Goal: Transaction & Acquisition: Book appointment/travel/reservation

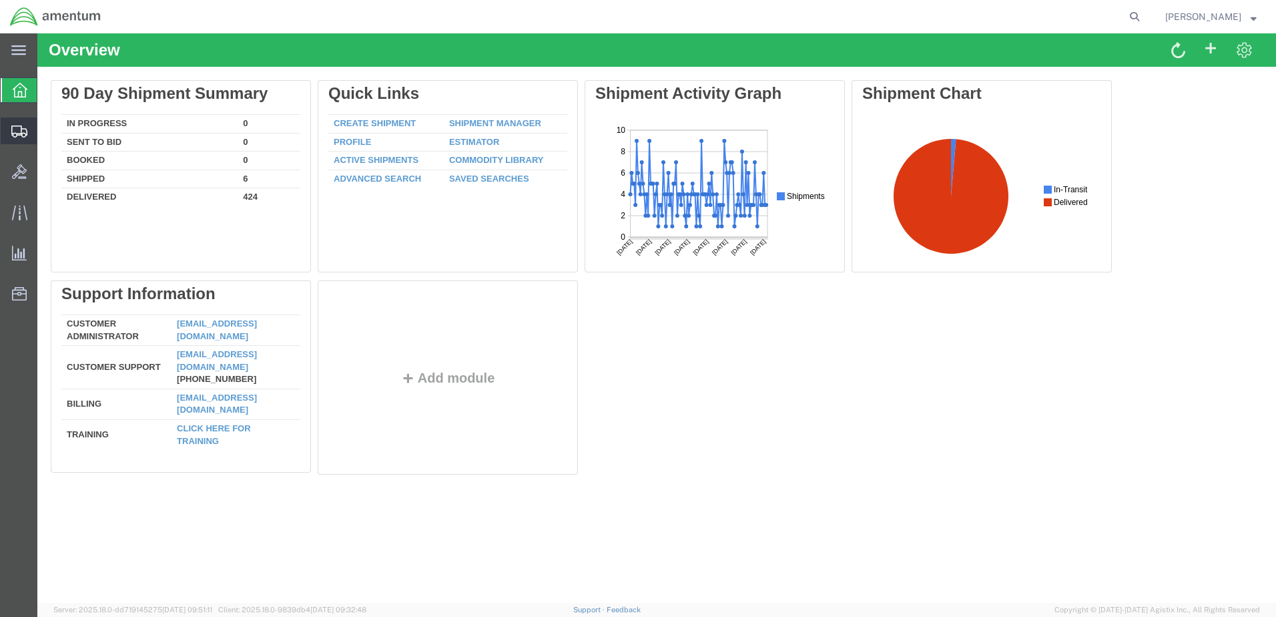
click at [0, 0] on span "Create Shipment" at bounding box center [0, 0] width 0 height 0
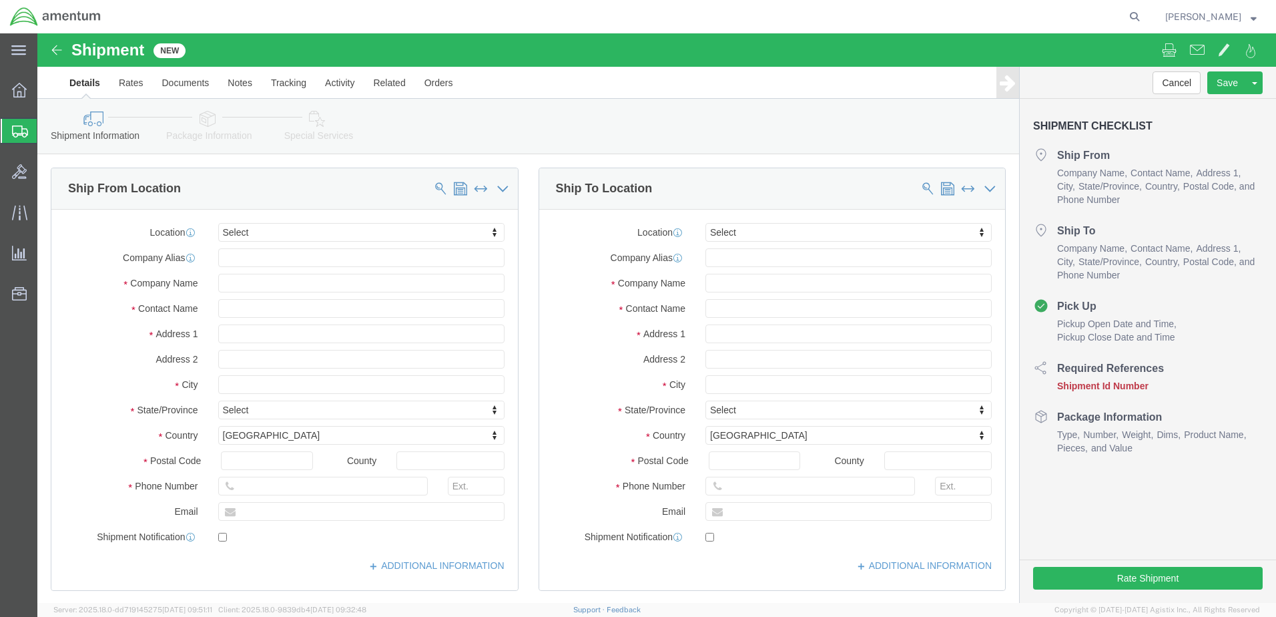
select select
click input "text"
type input "[PERSON_NAME]"
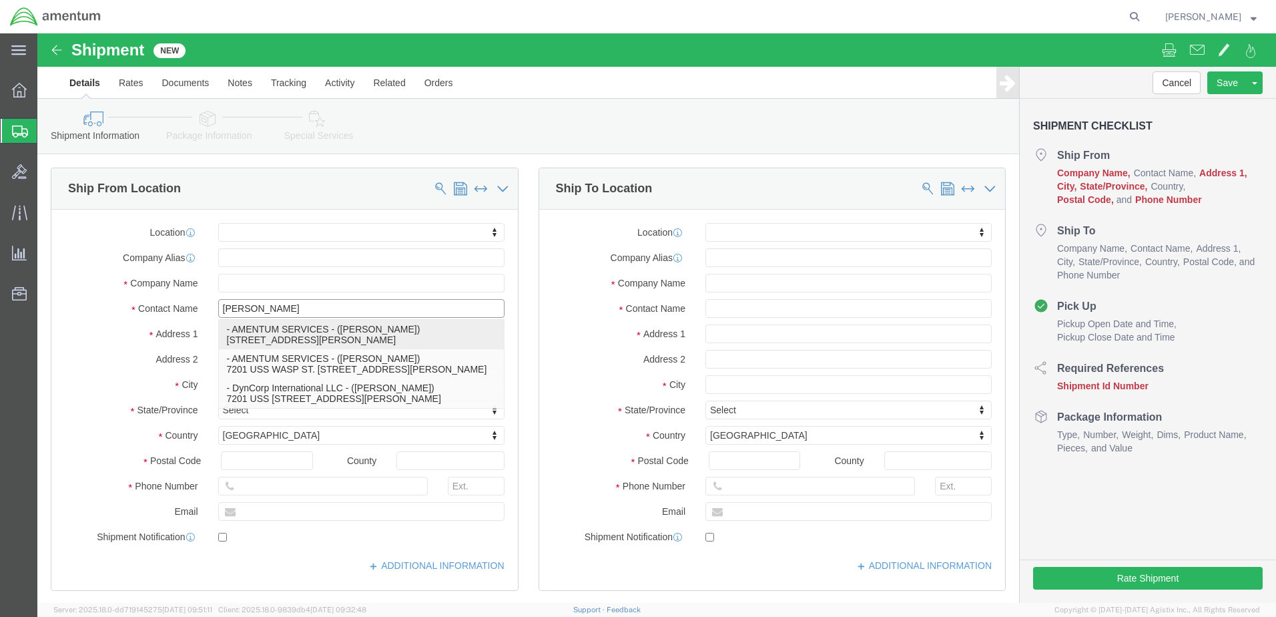
click p "- AMENTUM SERVICES - ([PERSON_NAME]) [STREET_ADDRESS][PERSON_NAME]"
select select
type input "7201 USS WASP ST"
type input "BLDG 2992"
type input "32570"
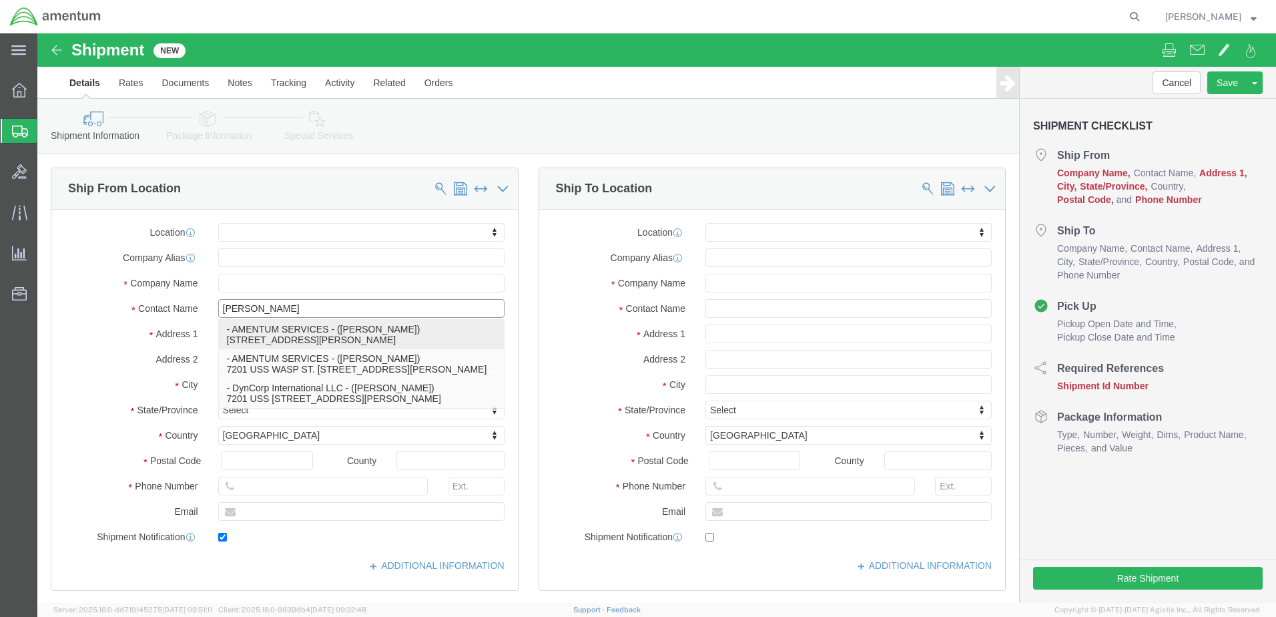
type input "[PHONE_NUMBER]"
type input "[PERSON_NAME][EMAIL_ADDRESS][PERSON_NAME][DOMAIN_NAME]"
checkbox input "true"
type input "AMENTUM SERVICES"
type input "[PERSON_NAME]"
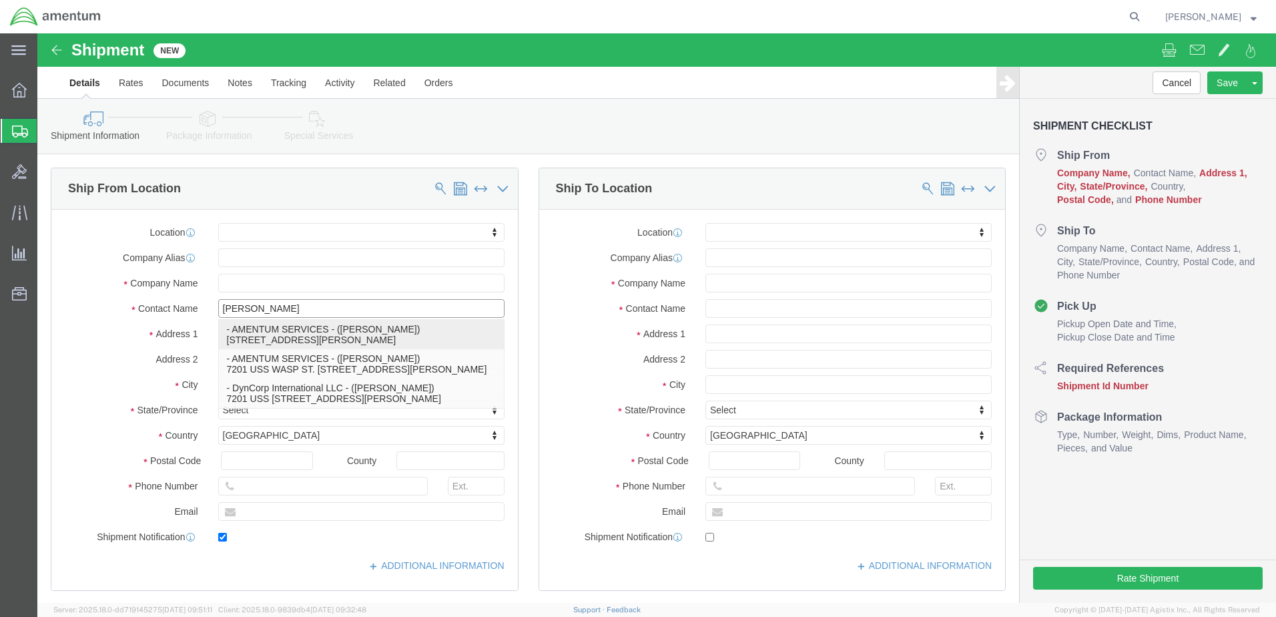
type input "[PERSON_NAME]"
select select "FL"
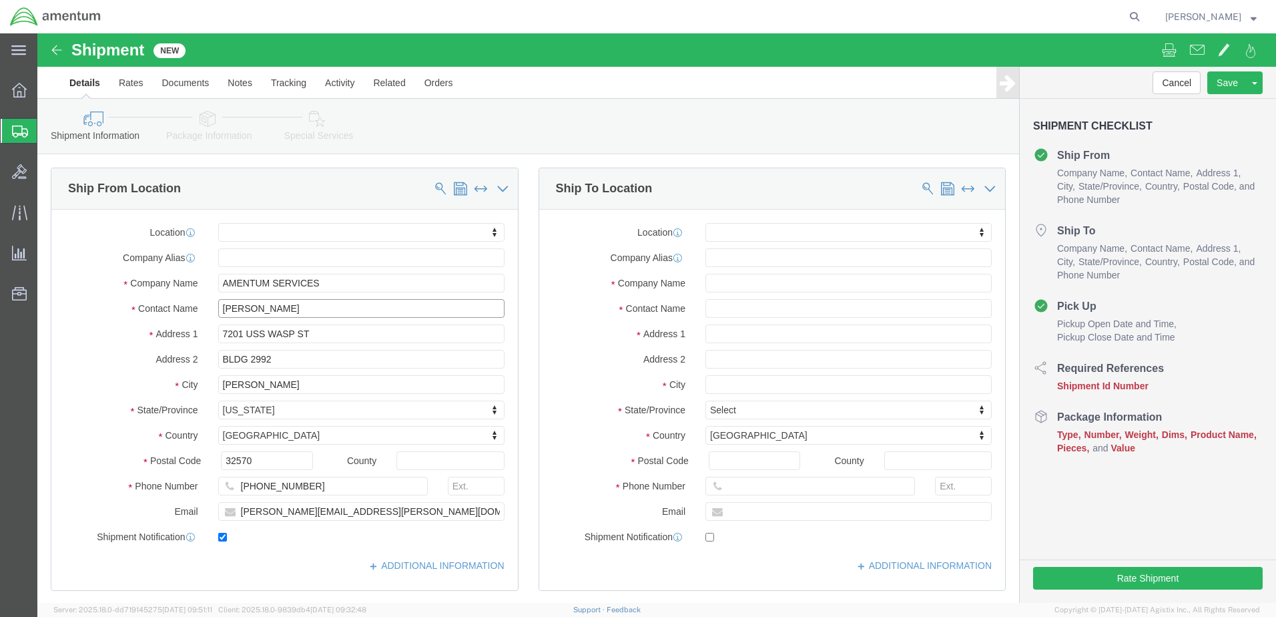
type input "[PERSON_NAME]"
click input "text"
click input "[PERSON_NAME]"
type input "[PERSON_NAME]"
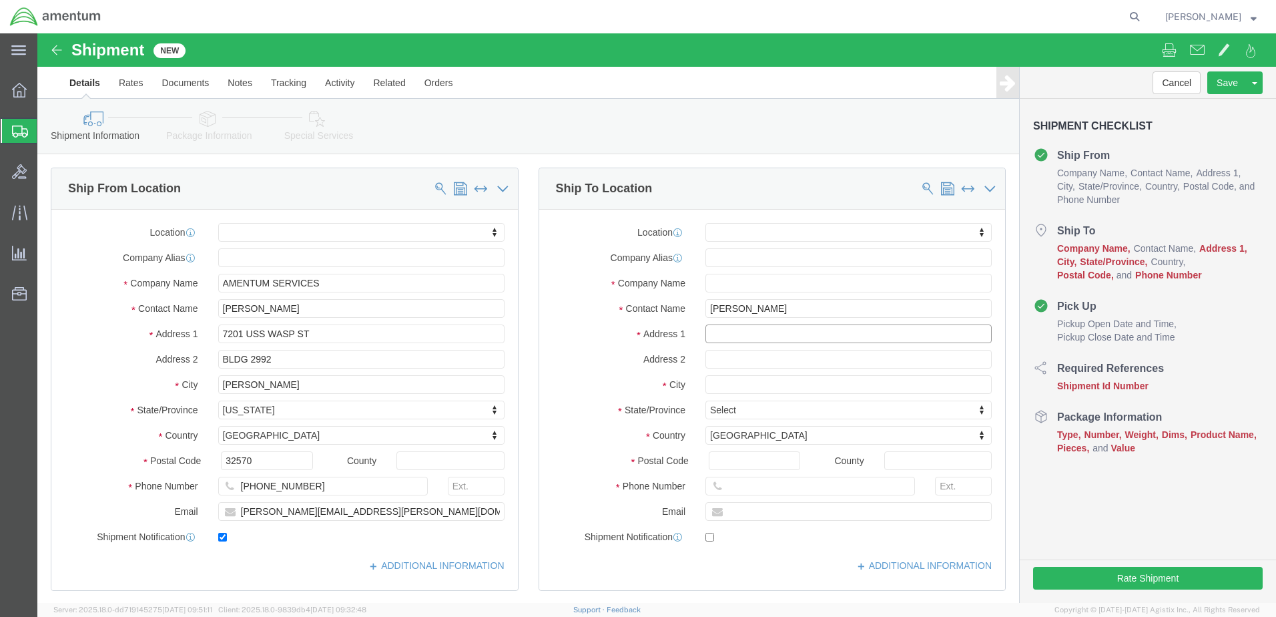
click input "text"
type input "[STREET_ADDRESS]"
select select
type input "[STREET_ADDRESS]"
click input "[STREET_ADDRESS]"
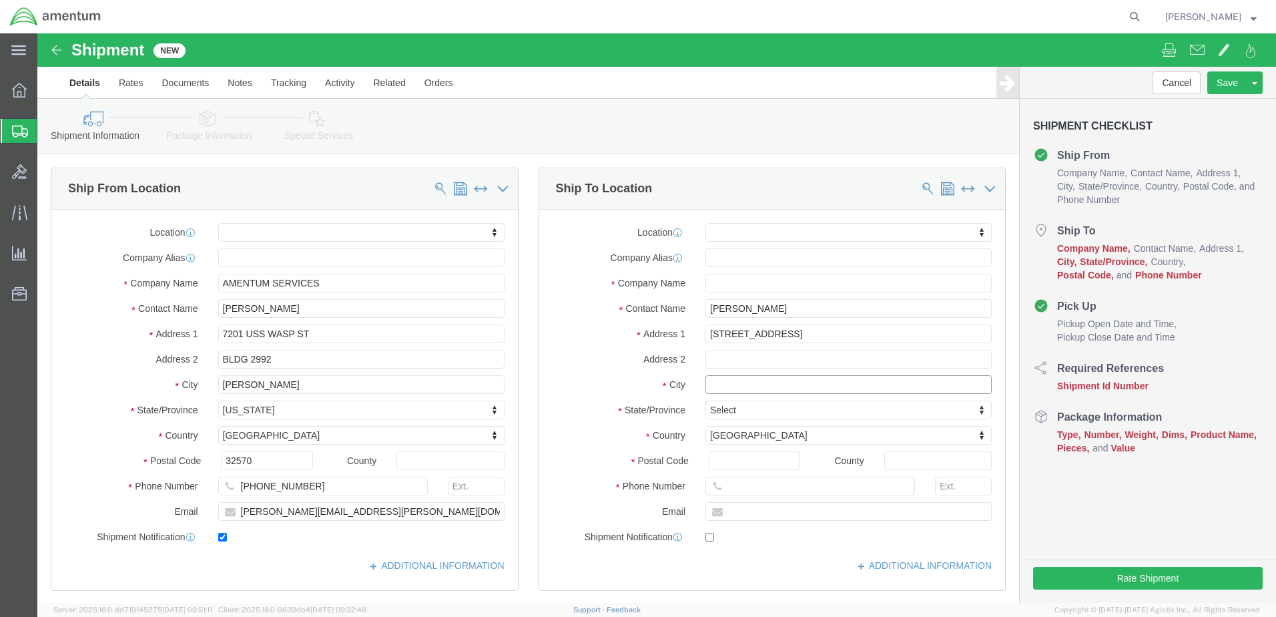
click input "text"
drag, startPoint x: 744, startPoint y: 277, endPoint x: 658, endPoint y: 277, distance: 86.1
click div "[PERSON_NAME]"
click input "text"
paste input "[PERSON_NAME]"
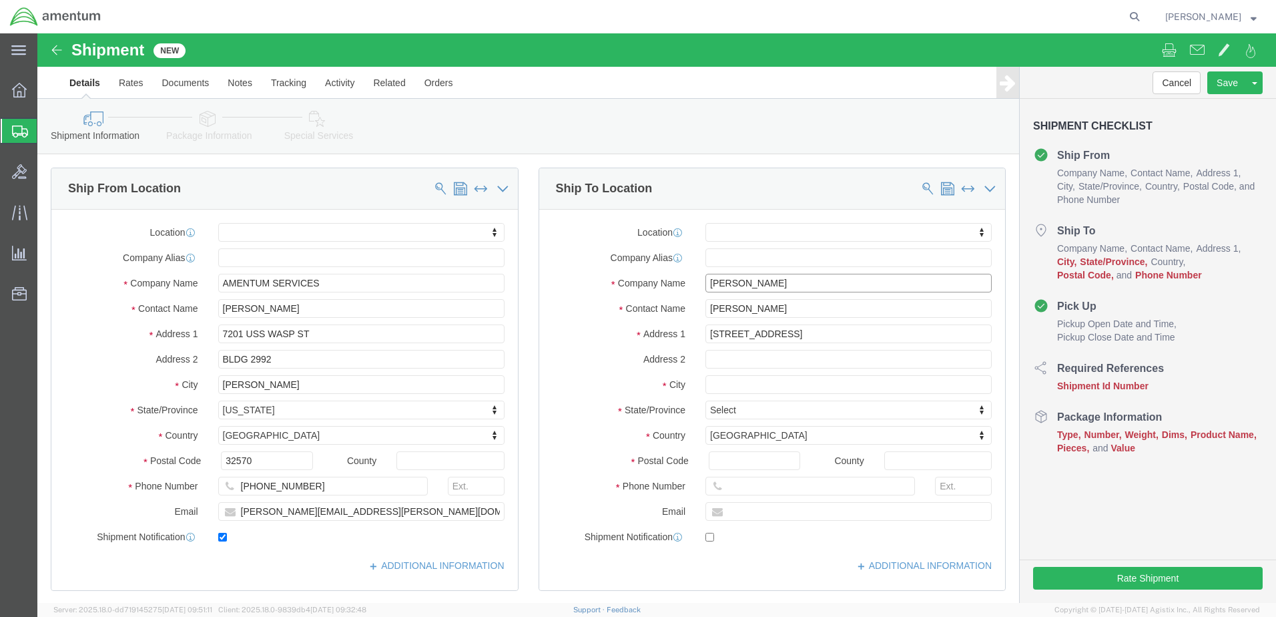
type input "[PERSON_NAME]"
click input "text"
type input "Pensacola"
click label "State/Province"
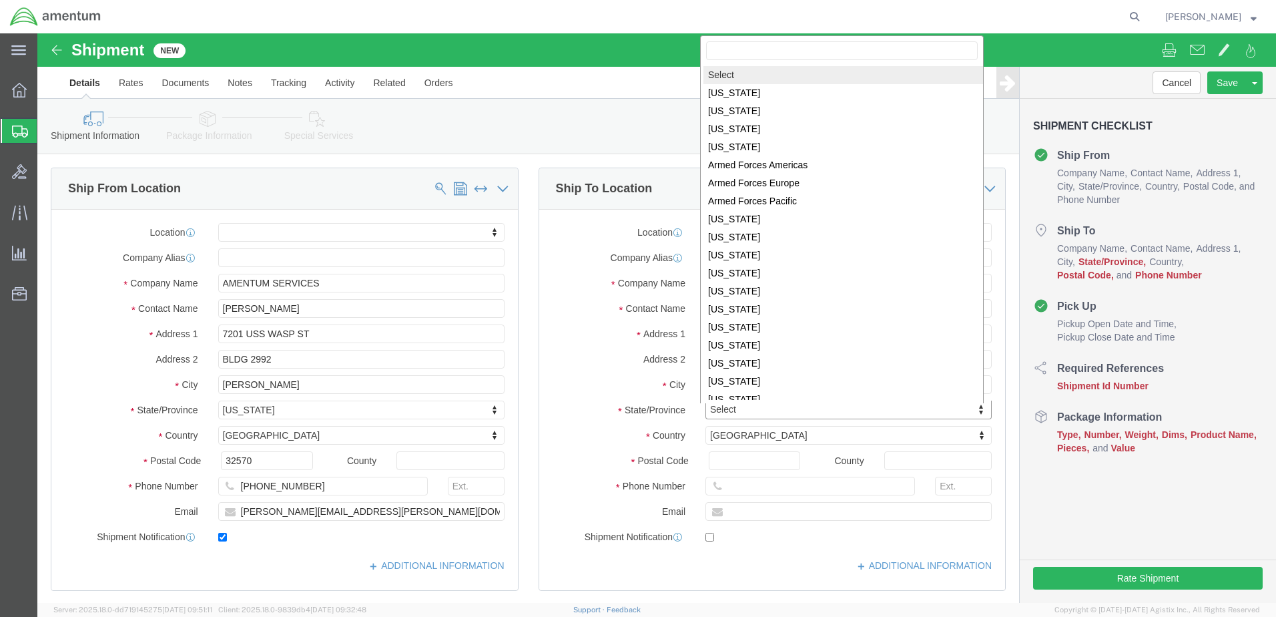
scroll to position [2, 0]
select select
select select "FL"
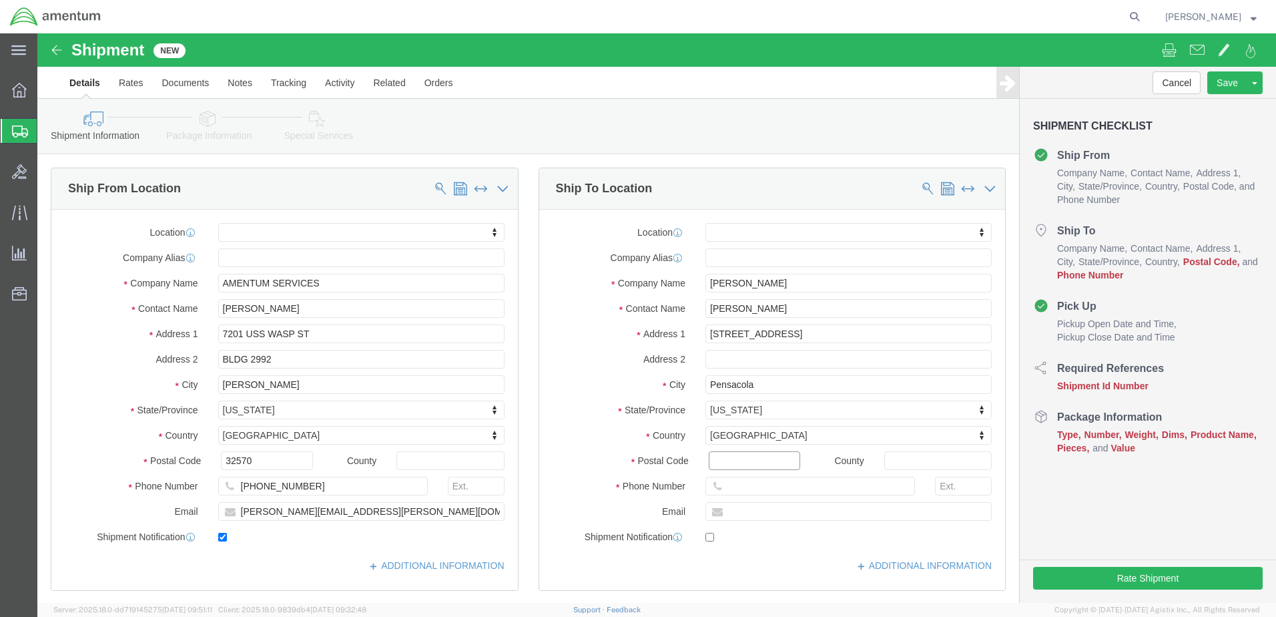
click input "Postal Code"
type input "32526"
select select
click input "text"
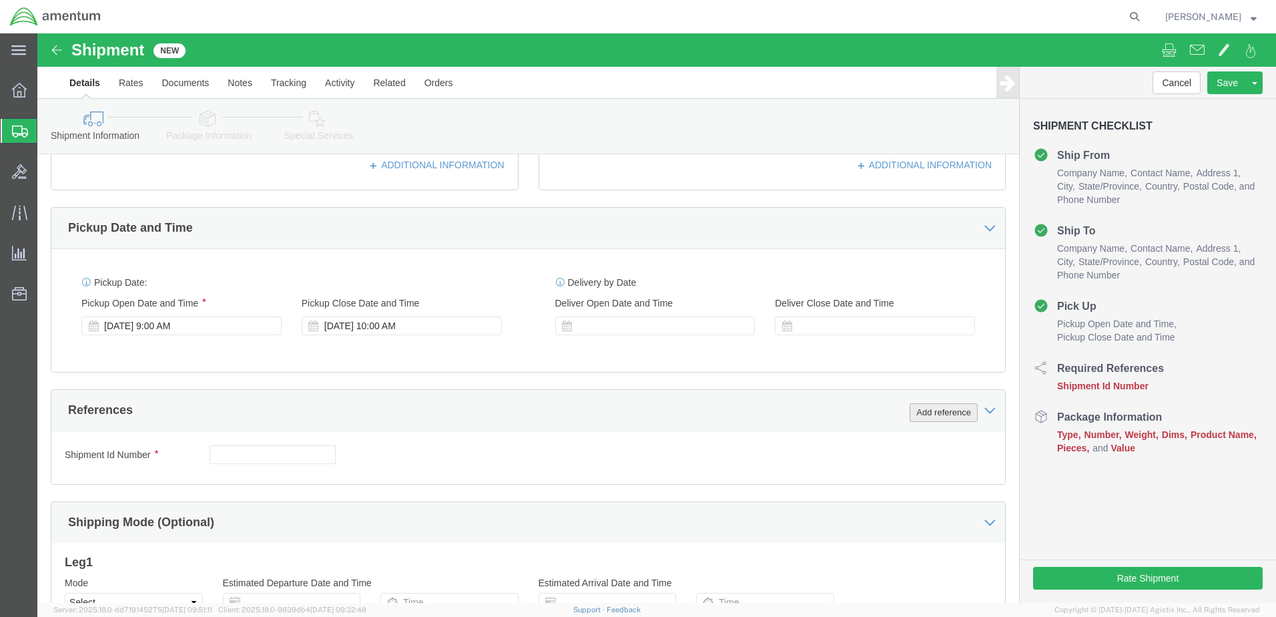
type input "[PHONE_NUMBER]"
click button "Add reference"
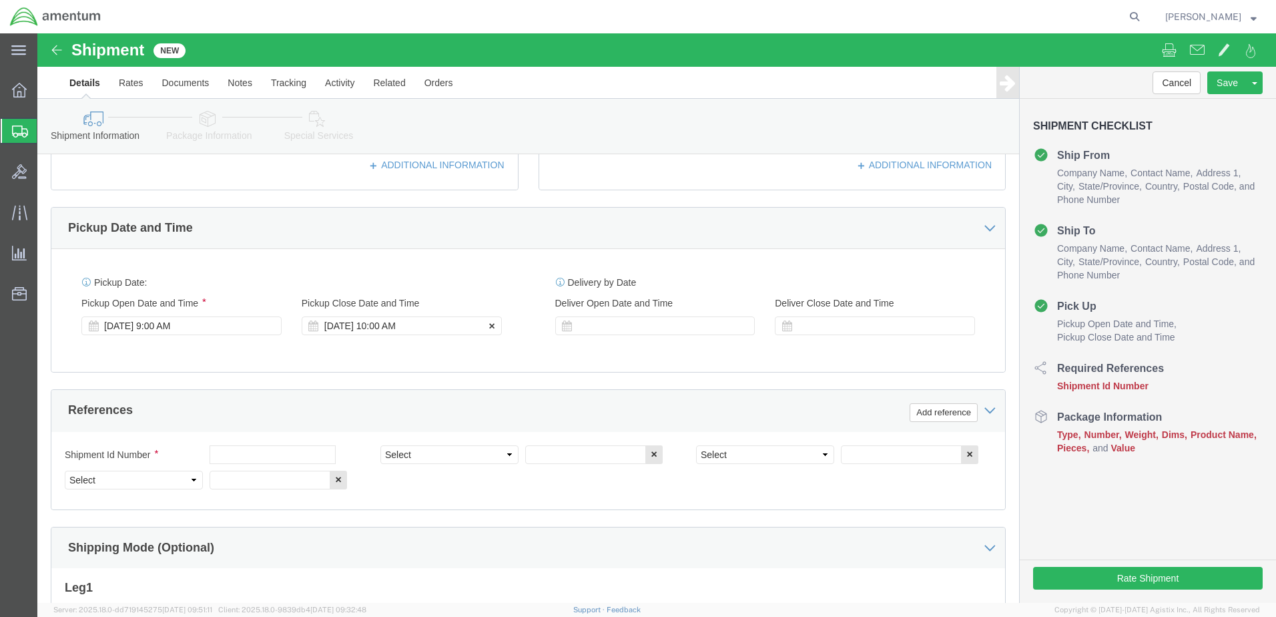
click div "[DATE] 10:00 AM"
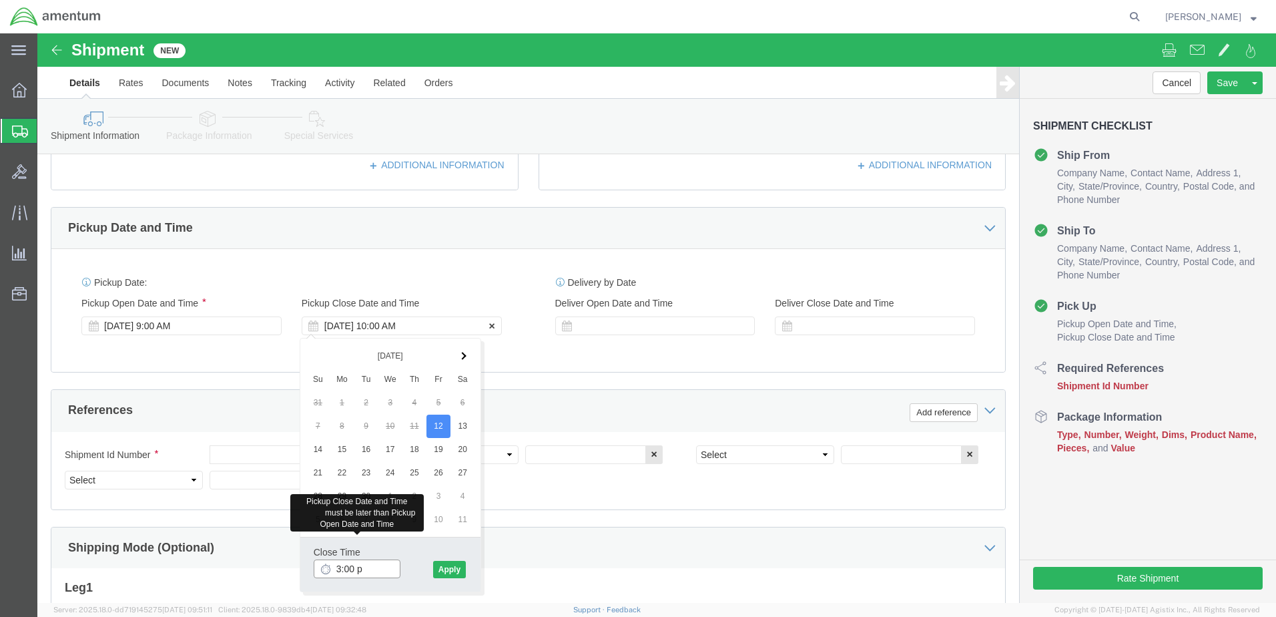
type input "3:00 pm"
click button "Apply"
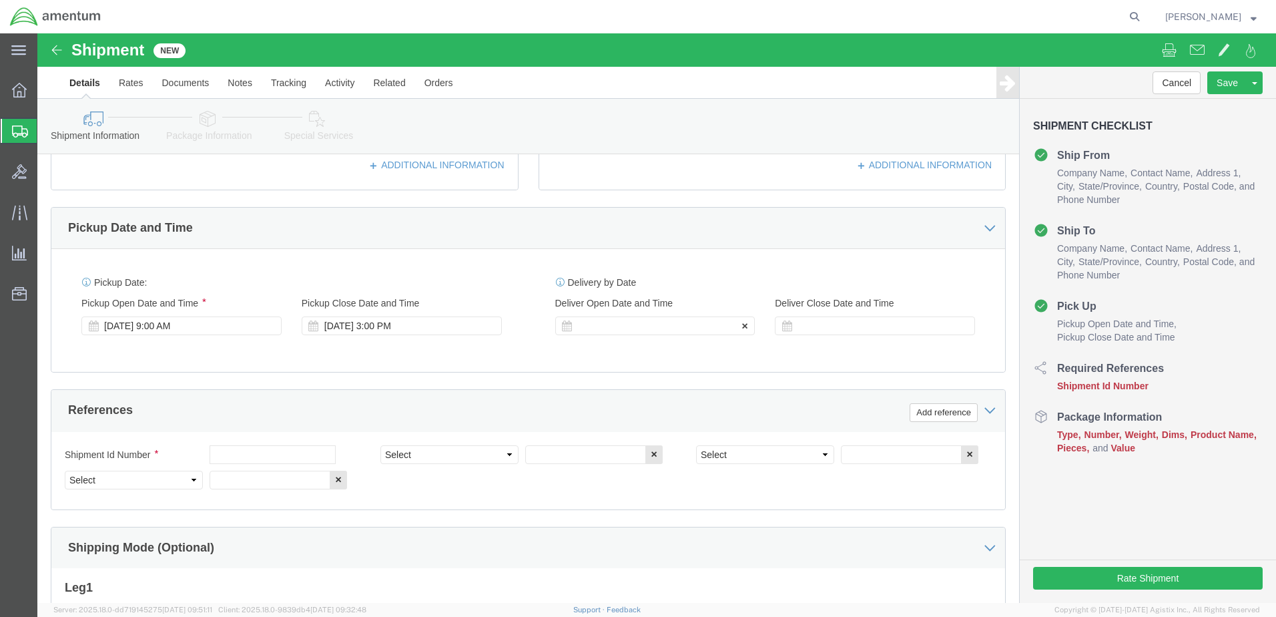
click div
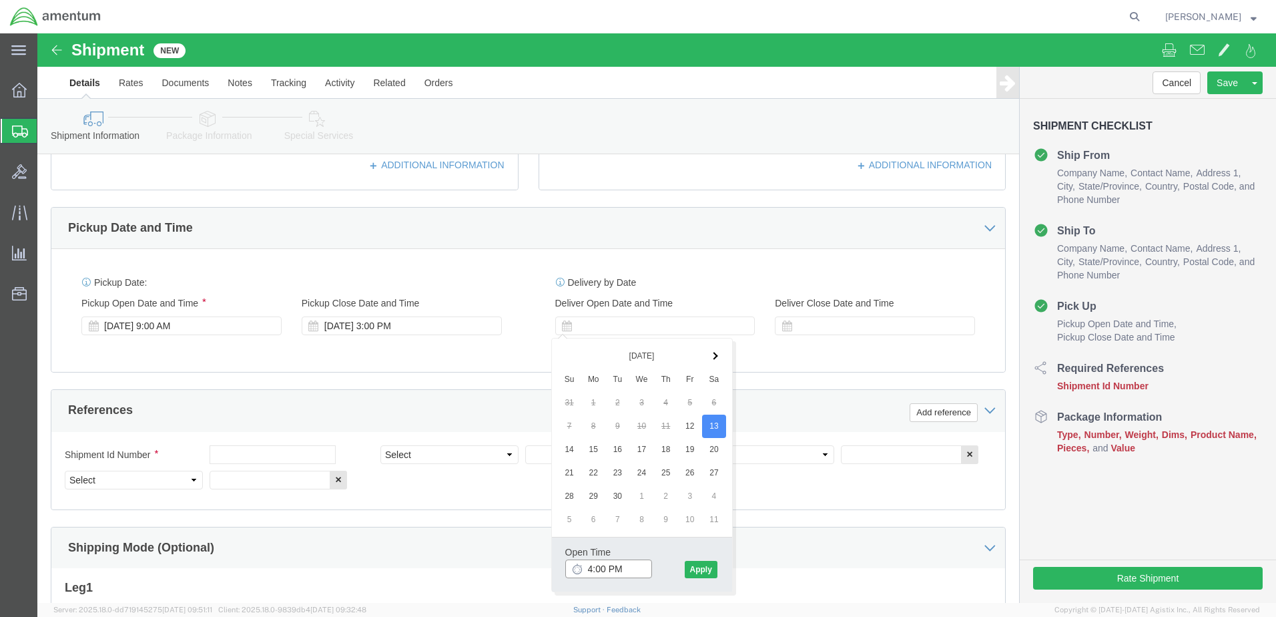
click input "4:00 PM"
type input "7:00 AM"
click button "Apply"
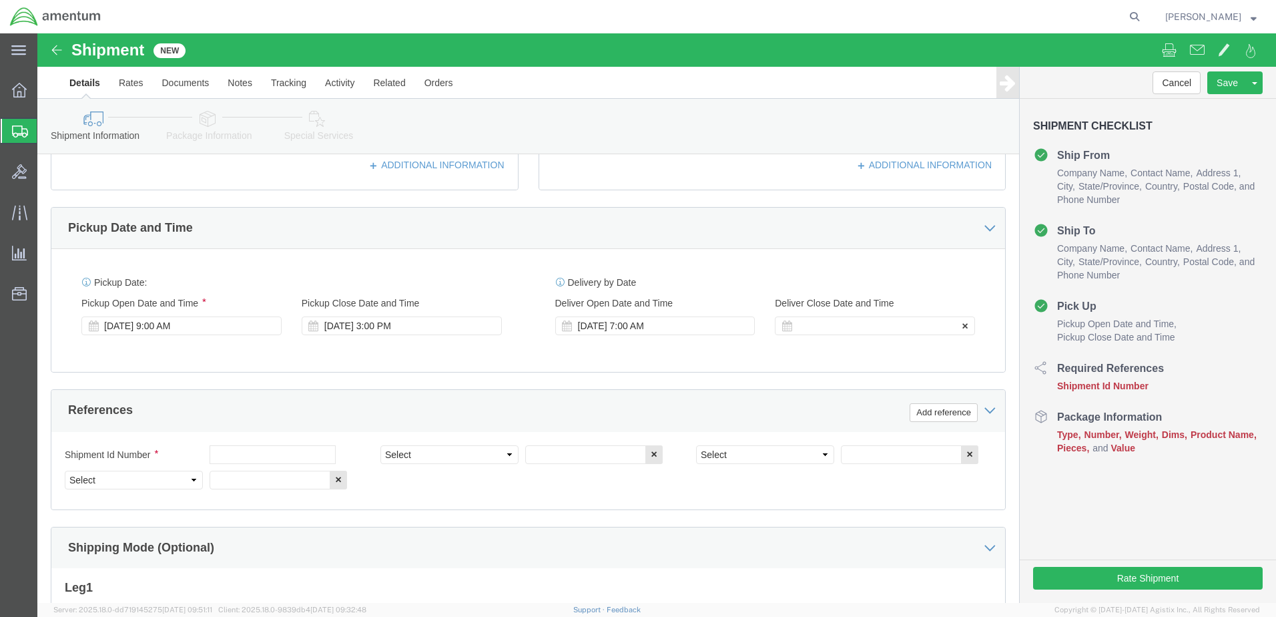
click div
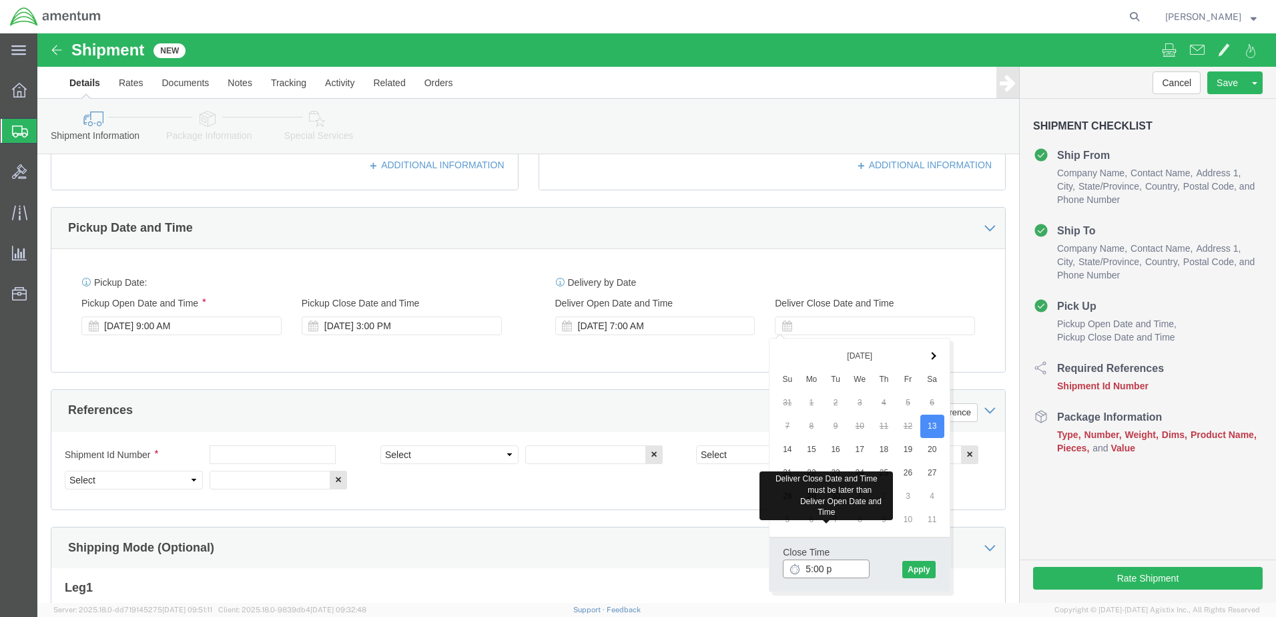
type input "5:00 pm"
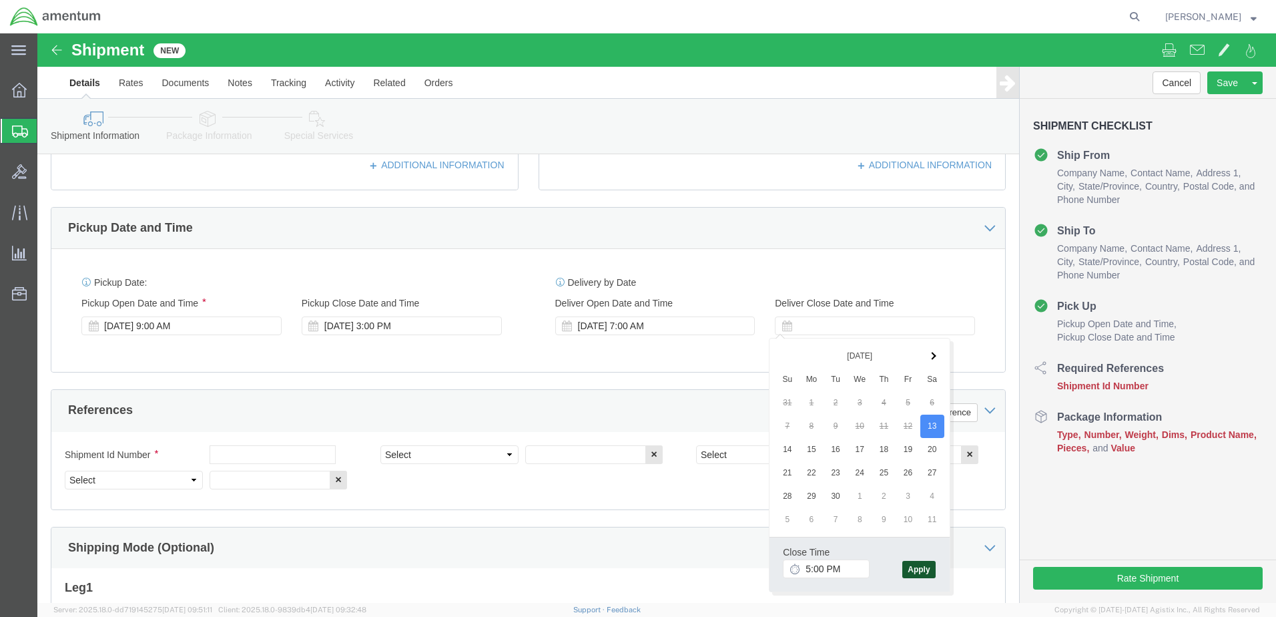
click button "Apply"
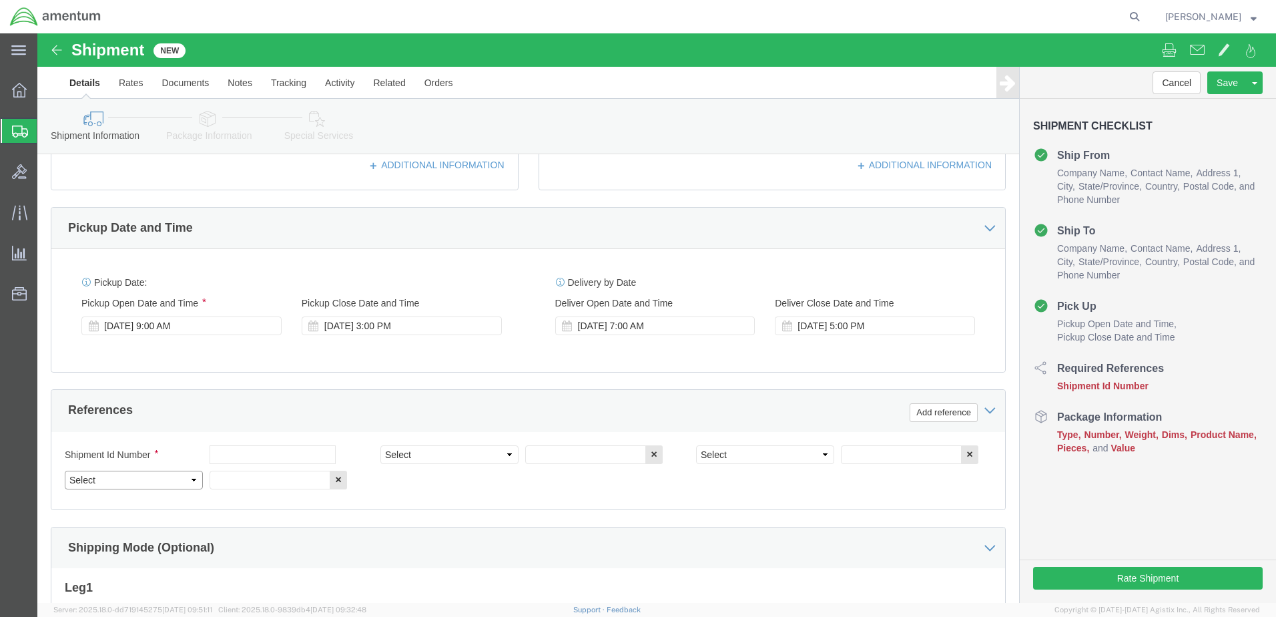
click select "Select Account Type Activity ID Airline Appointment Number ASN Batch Request # …"
select select "DEPT"
click select "Select Account Type Activity ID Airline Appointment Number ASN Batch Request # …"
select select "PROJNUM"
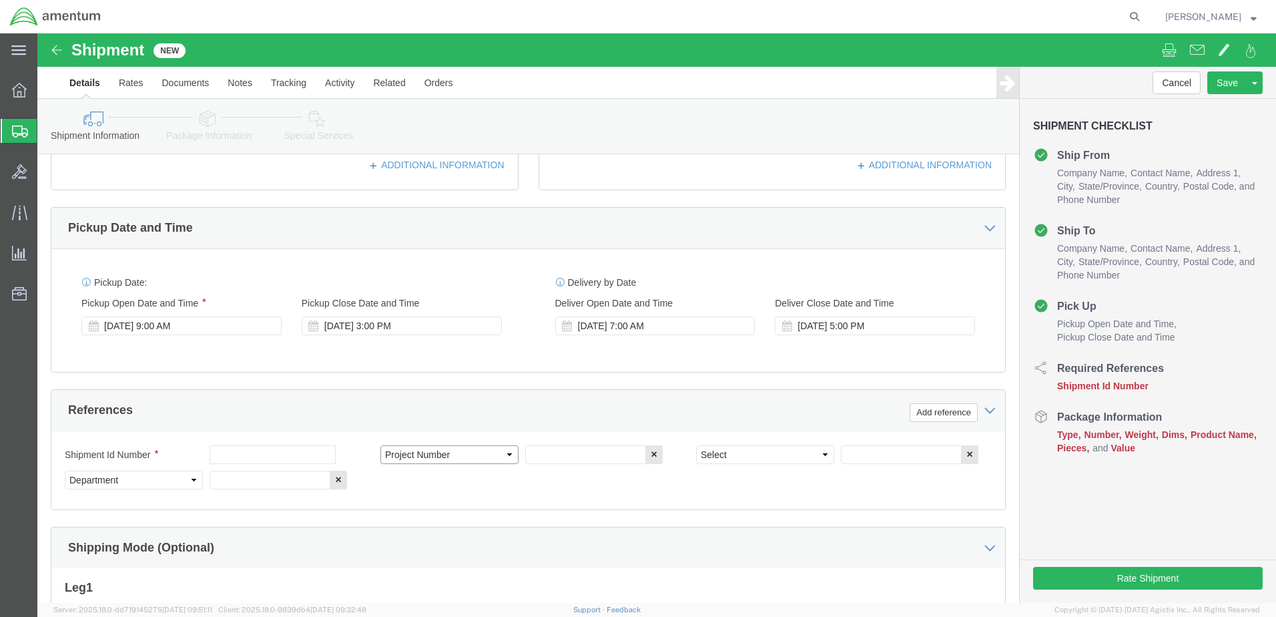
click select "Select Account Type Activity ID Airline Appointment Number ASN Batch Request # …"
select select "PCKSLIP"
click select "Select Account Type Activity ID Airline Appointment Number ASN Batch Request # …"
click input "text"
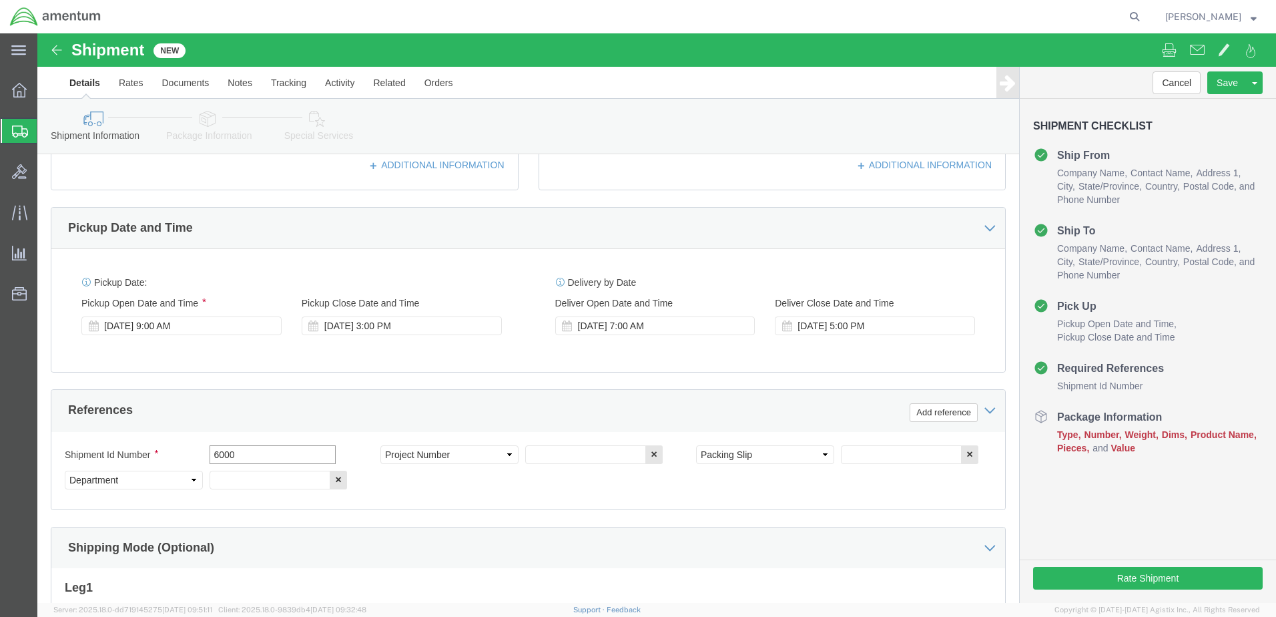
type input "6000"
click input "text"
click input "t44"
type input "T44"
click input "text"
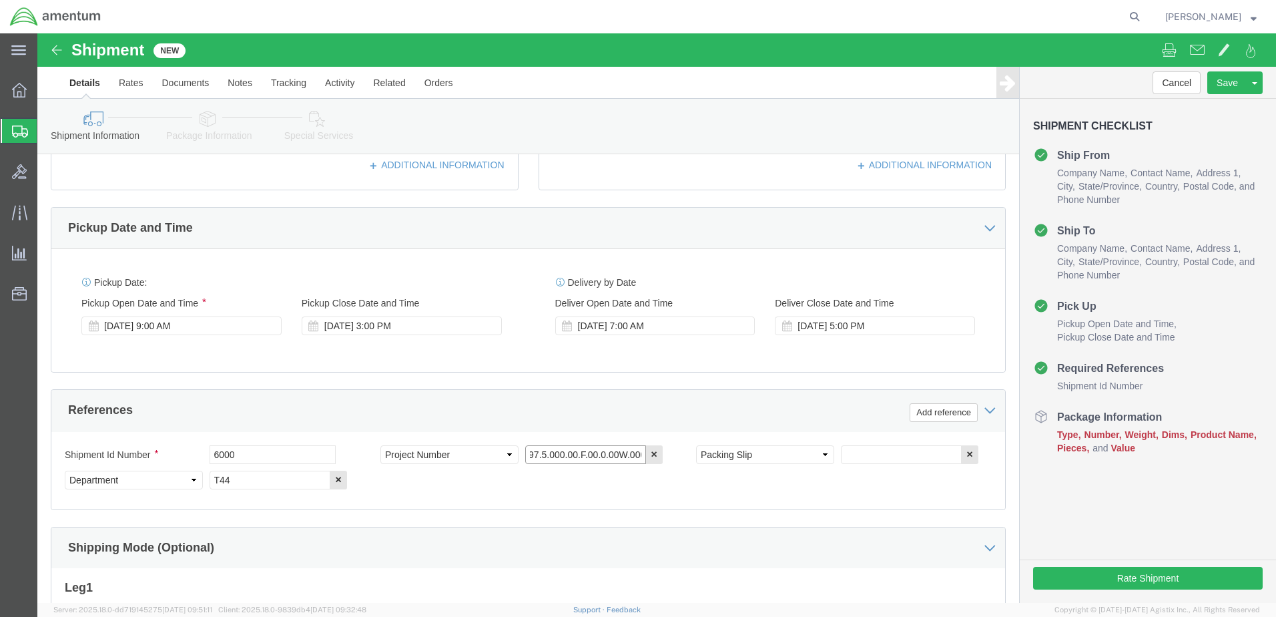
scroll to position [0, 17]
type input "6097.5.000.00.F.00.0.00W.000"
click input "text"
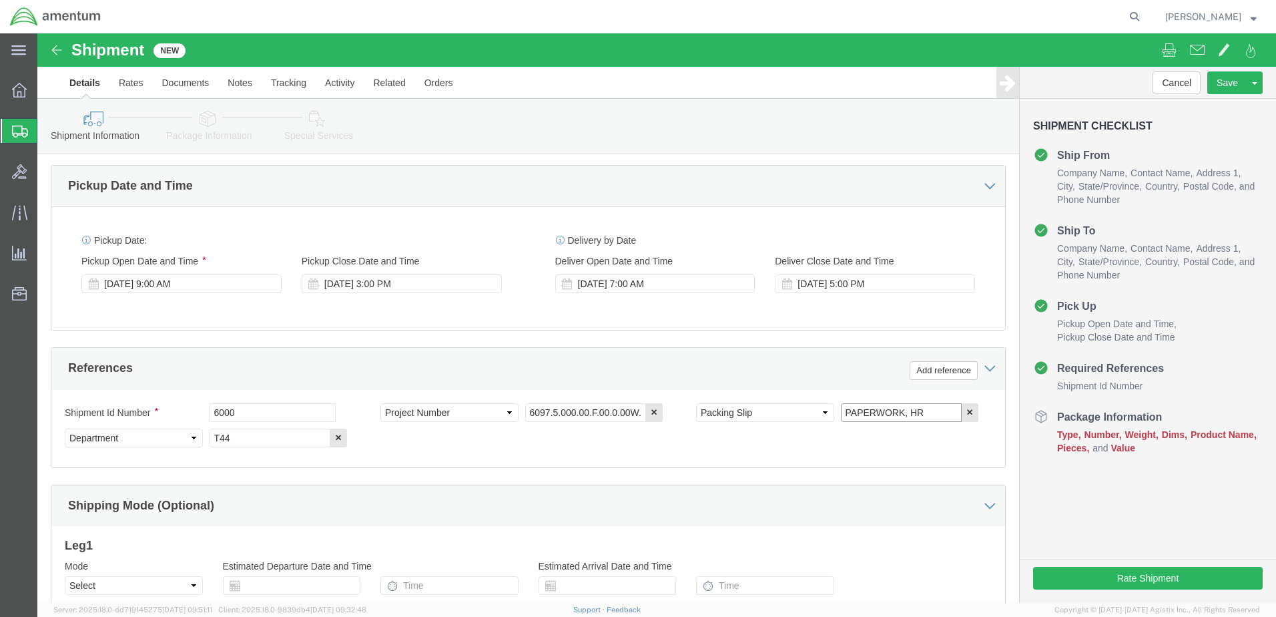
scroll to position [602, 0]
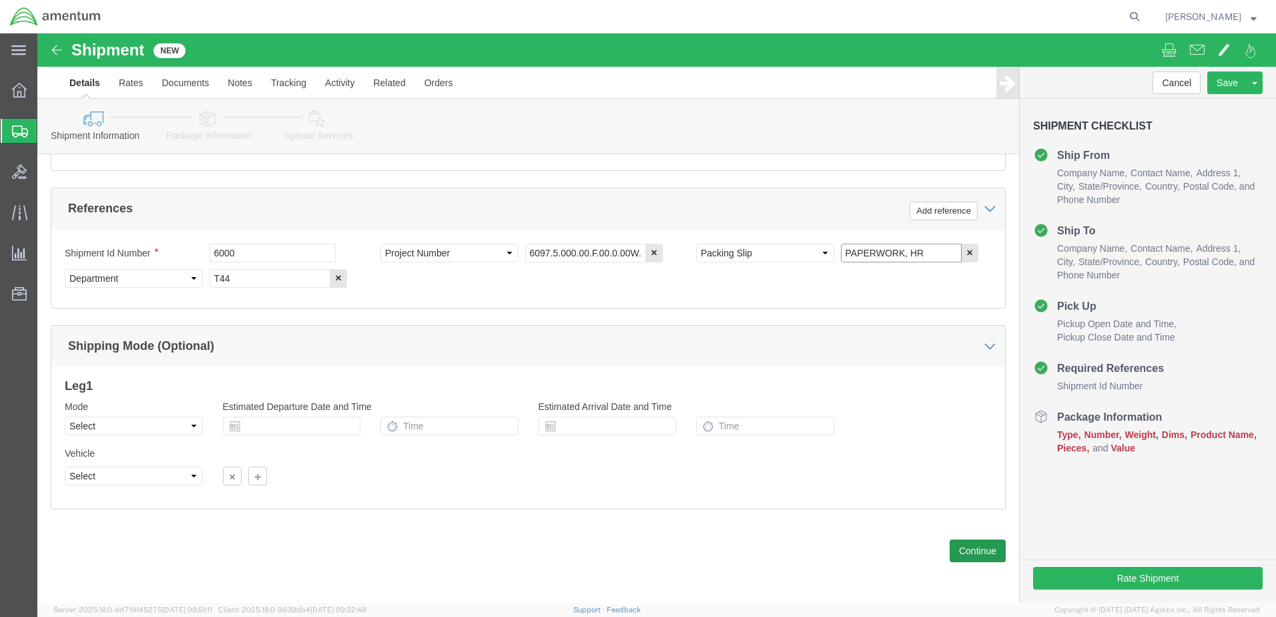
type input "PAPERWORK, HR"
click button "Continue"
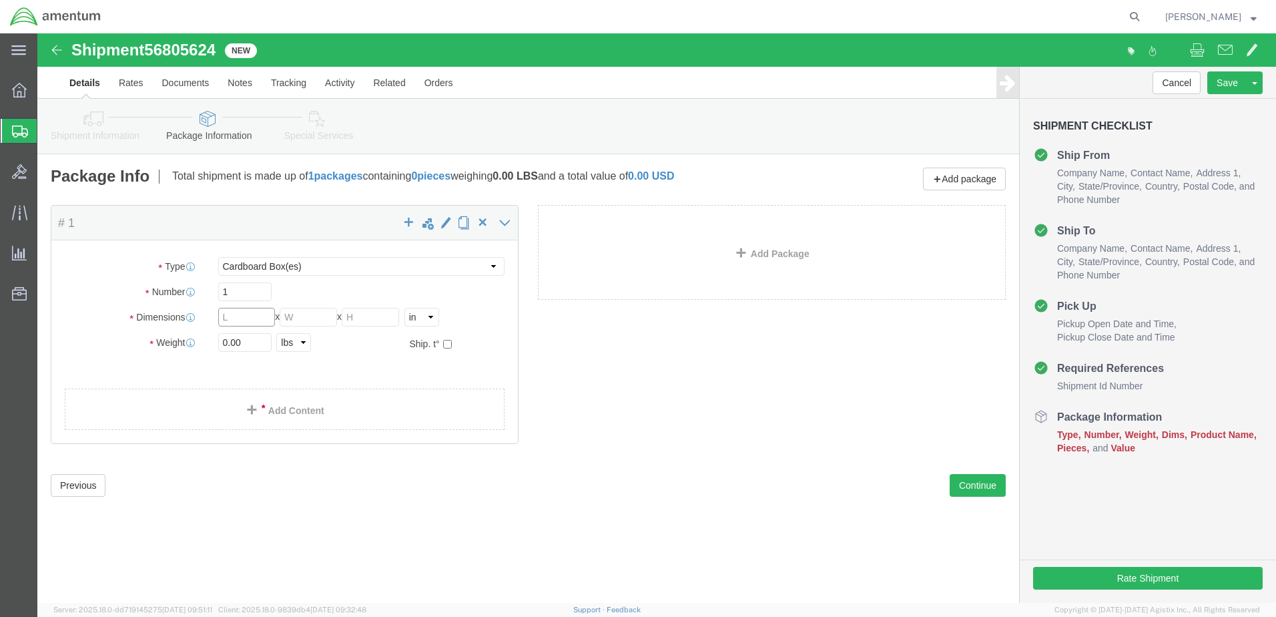
click input "text"
click select "Select BCK Boxes Bale(s) Basket(s) Bolt(s) Bottle(s) Buckets Bulk Bundle(s) Can…"
select select "ENV"
click select "Select BCK Boxes Bale(s) Basket(s) Bolt(s) Bottle(s) Buckets Bulk Bundle(s) Can…"
type input "9.50"
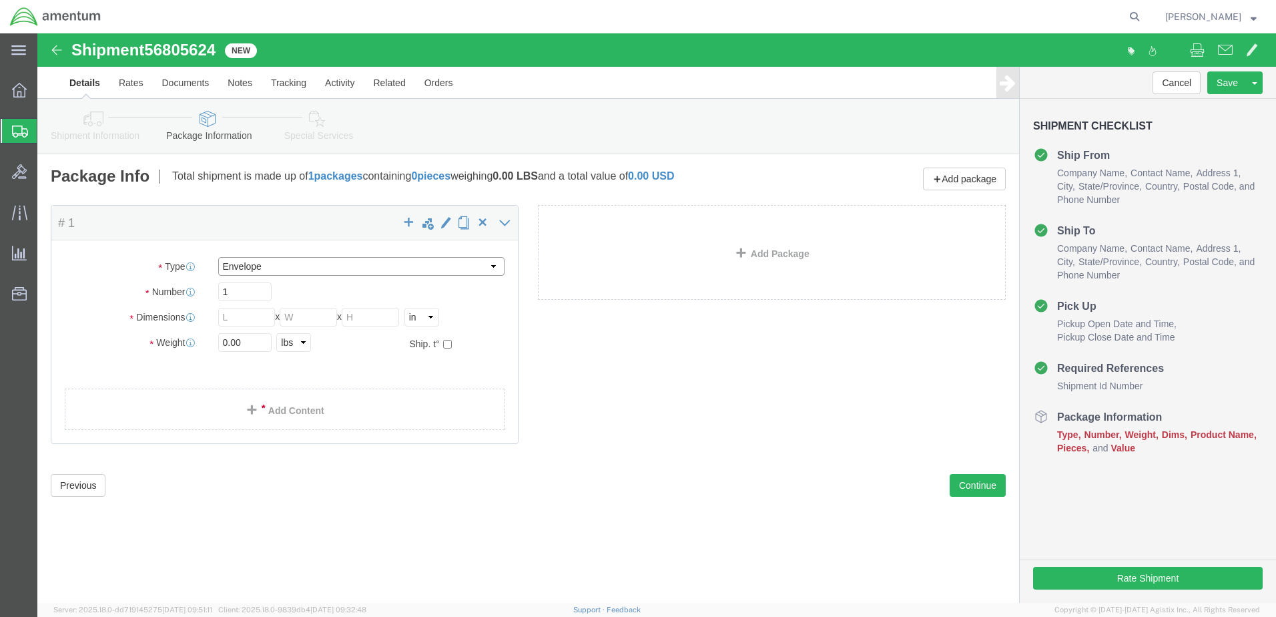
type input "12.50"
type input "0.25"
type input "1"
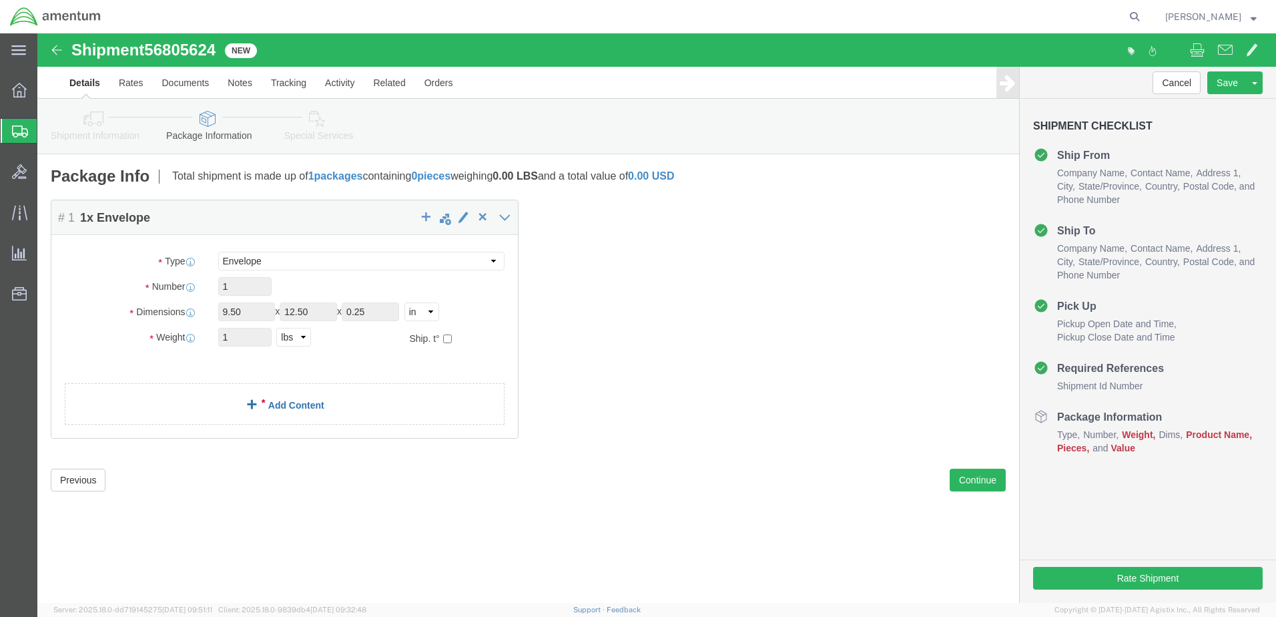
click link "Add Content"
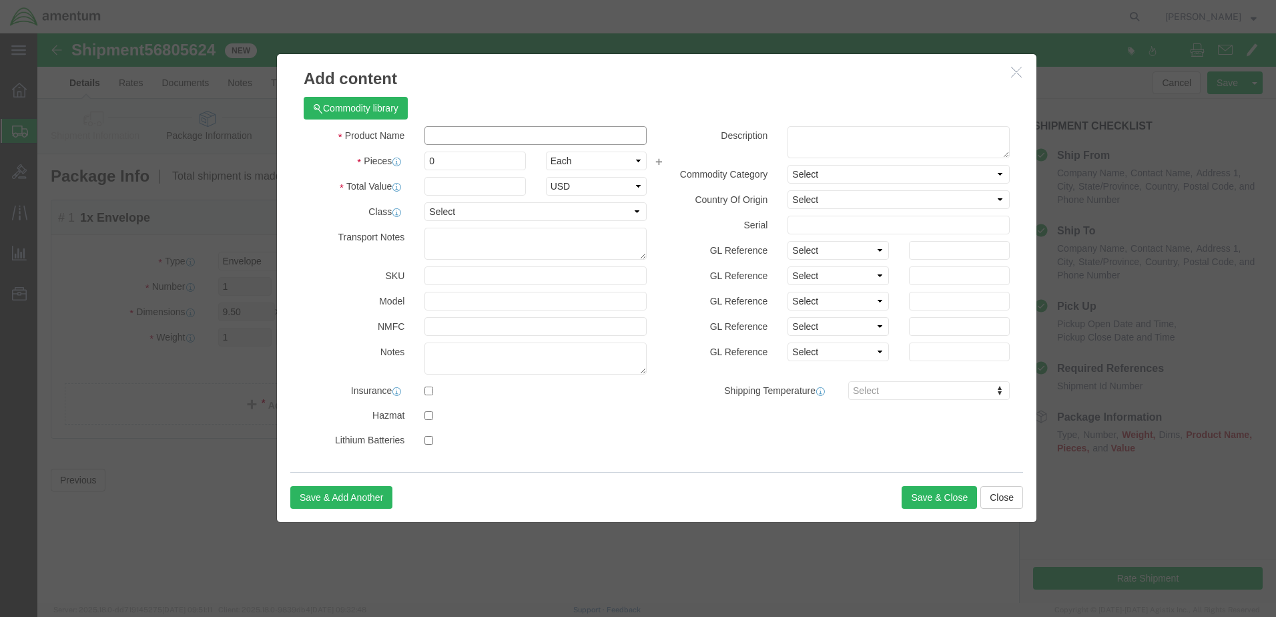
click input "text"
type input "PAPERWORK"
click label "Product Name"
drag, startPoint x: 407, startPoint y: 133, endPoint x: 386, endPoint y: 129, distance: 21.0
click div "0"
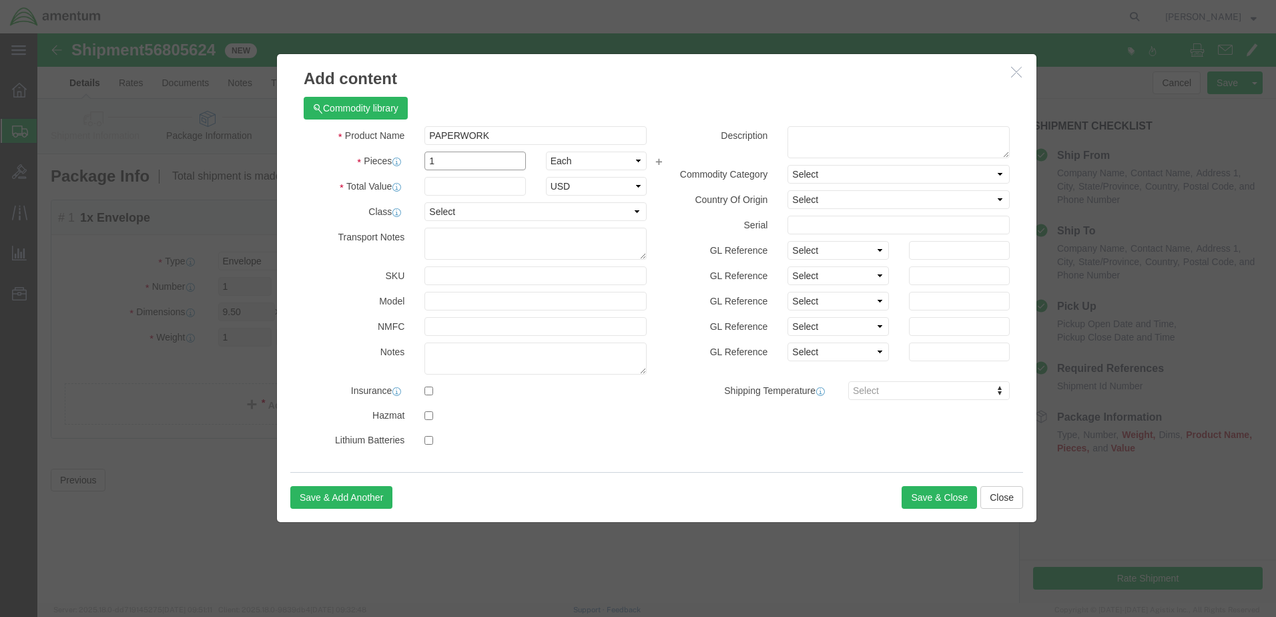
type input "1"
click input "text"
type input "30.00"
click button "Save & Close"
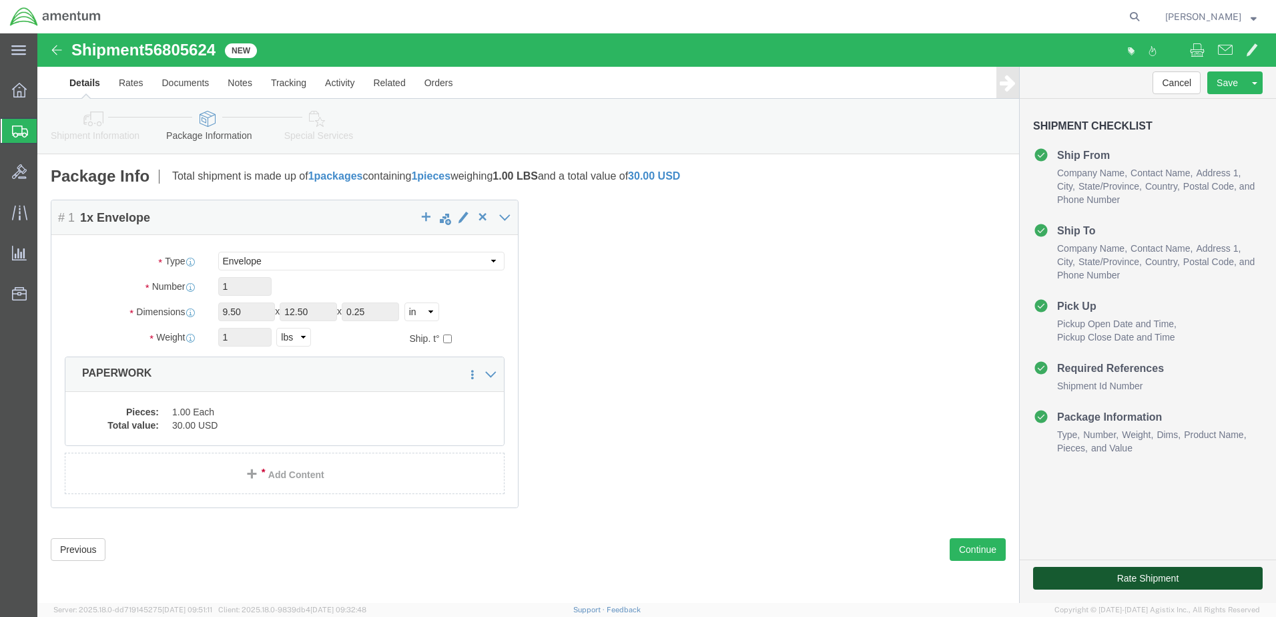
click button "Rate Shipment"
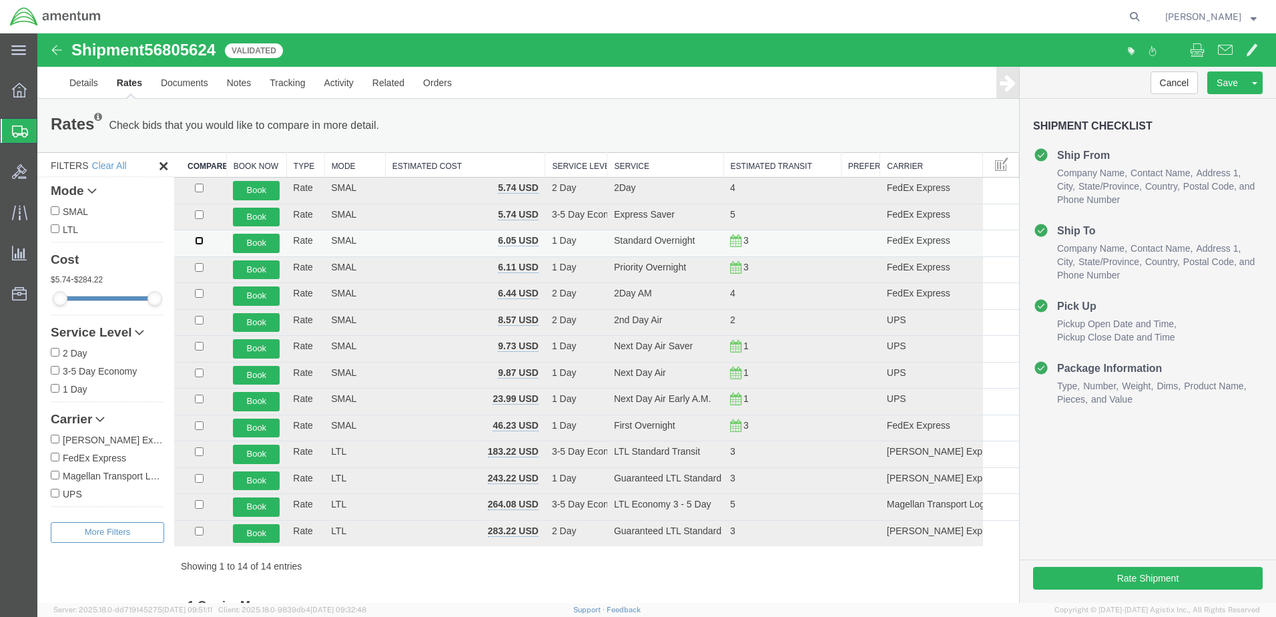
click at [198, 239] on input "checkbox" at bounding box center [199, 240] width 9 height 9
checkbox input "true"
click at [256, 242] on button "Book" at bounding box center [256, 243] width 47 height 19
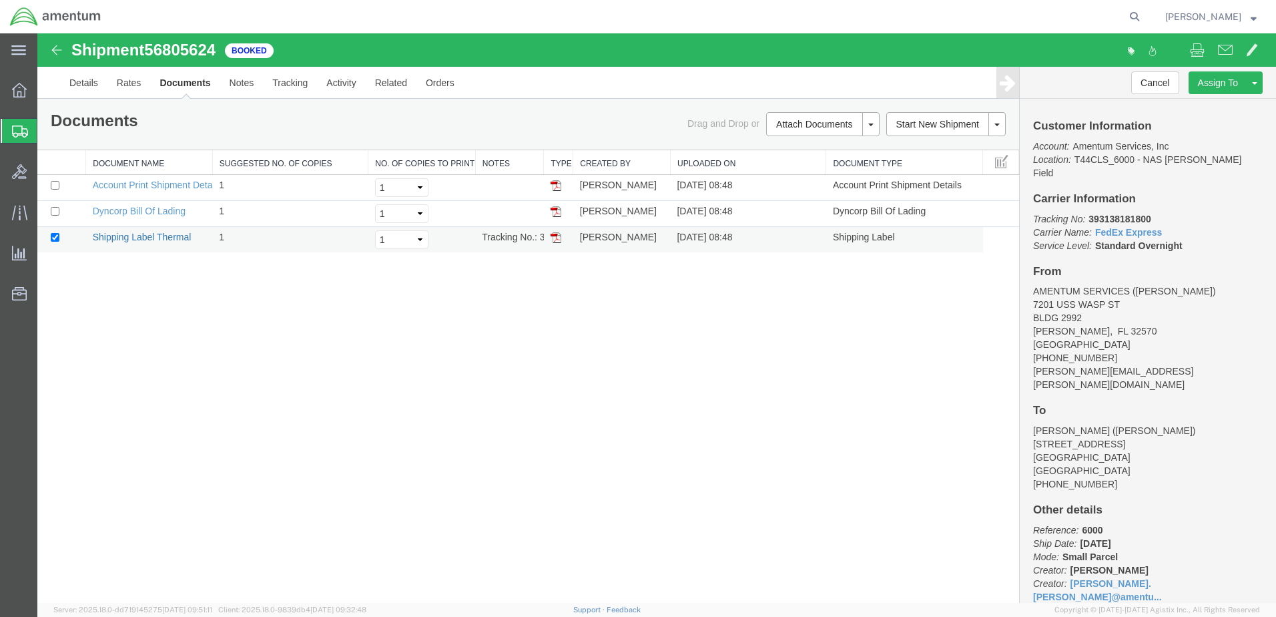
click at [139, 232] on link "Shipping Label Thermal" at bounding box center [142, 237] width 99 height 11
drag, startPoint x: 146, startPoint y: 206, endPoint x: 1122, endPoint y: 581, distance: 1045.1
click at [145, 206] on link "Dyncorp Bill Of Lading" at bounding box center [139, 211] width 93 height 11
click at [0, 0] on span "Create Shipment" at bounding box center [0, 0] width 0 height 0
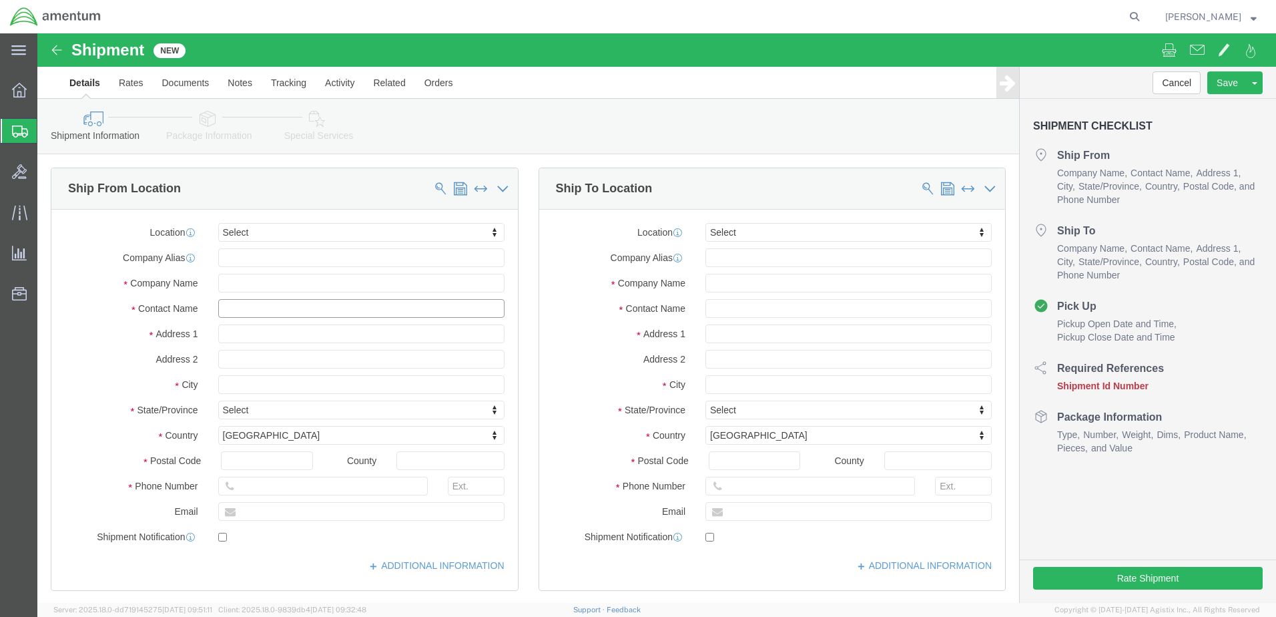
click input "text"
type input "[PERSON_NAME]"
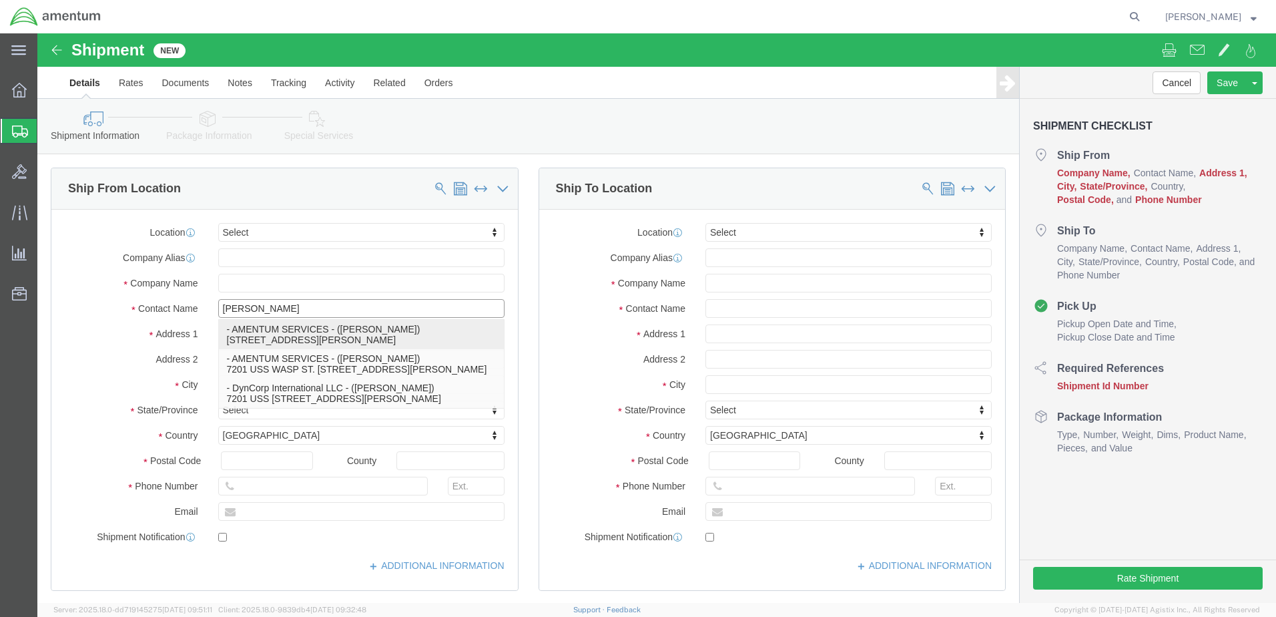
click p "- AMENTUM SERVICES - ([PERSON_NAME]) [STREET_ADDRESS][PERSON_NAME]"
type input "7201 USS WASP ST"
type input "BLDG 2992"
type input "32570"
type input "[PHONE_NUMBER]"
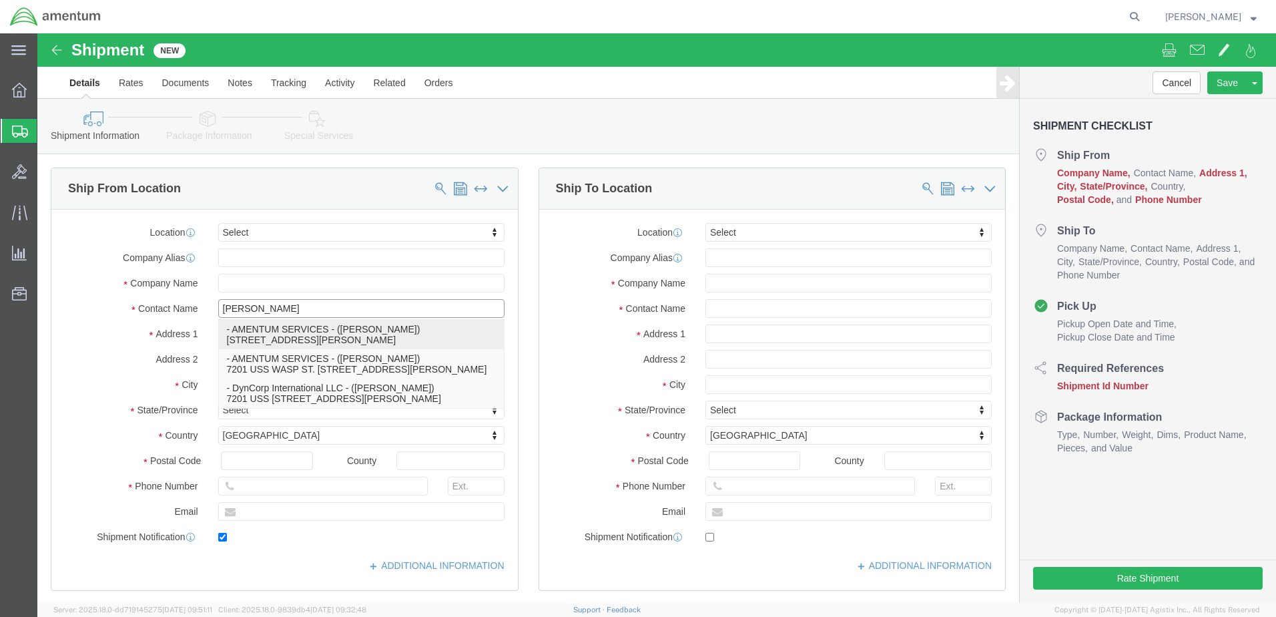
type input "[PERSON_NAME][EMAIL_ADDRESS][PERSON_NAME][DOMAIN_NAME]"
checkbox input "true"
type input "AMENTUM SERVICES"
type input "[PERSON_NAME]"
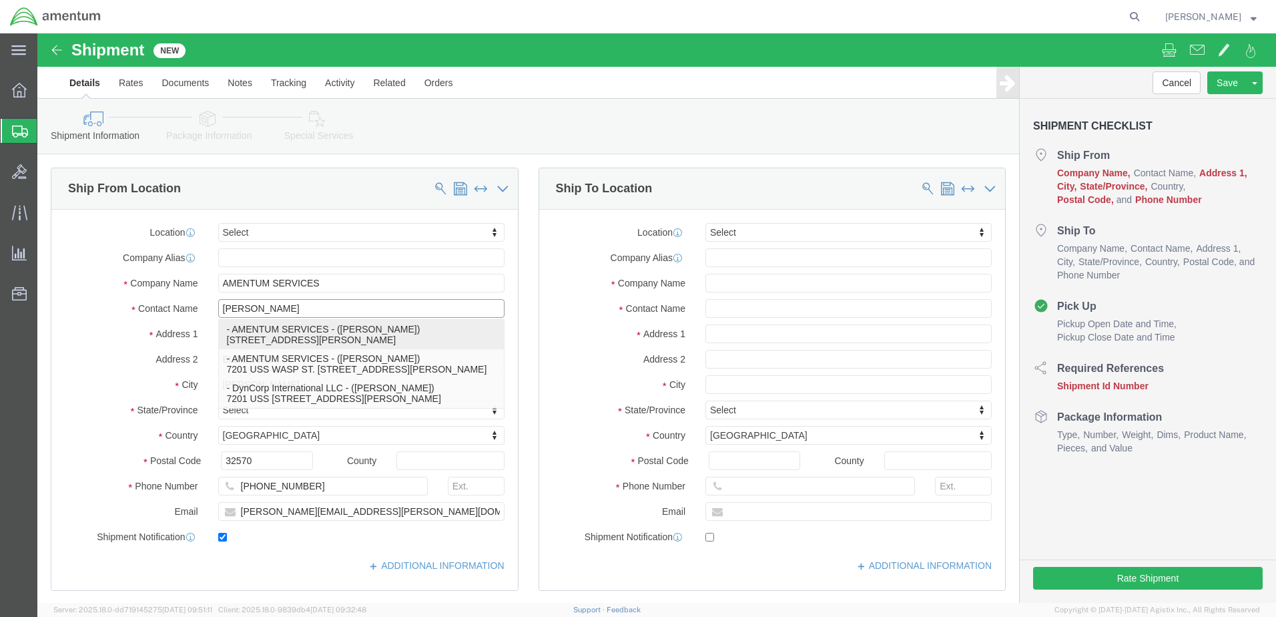
select select "FL"
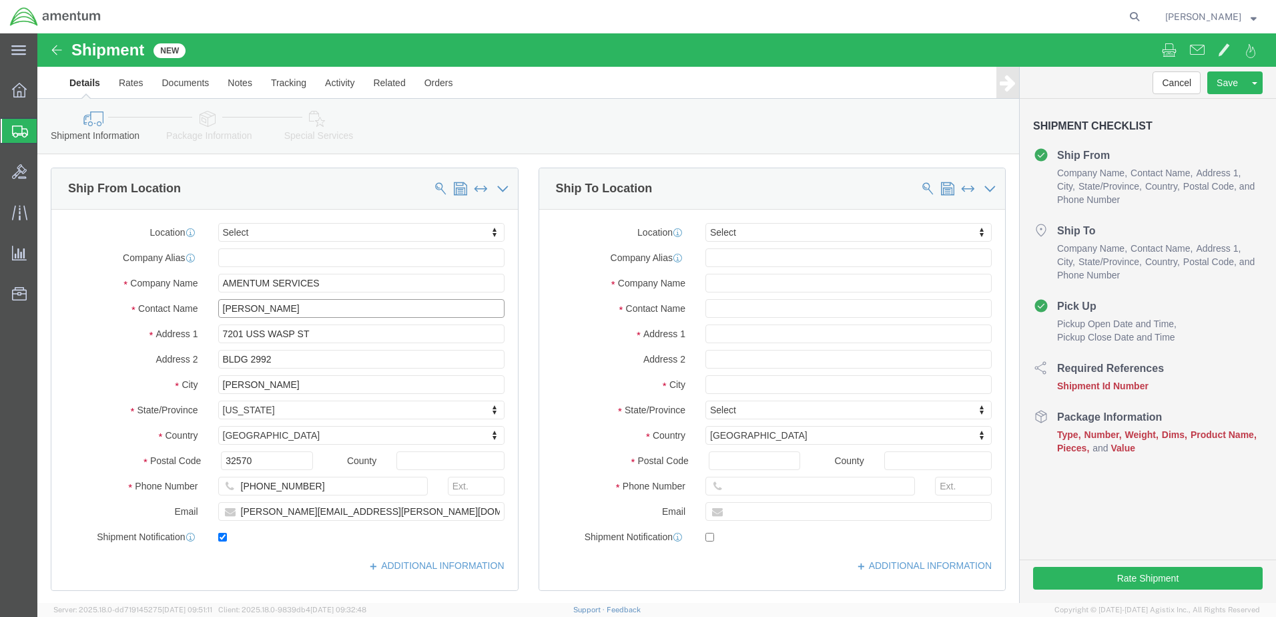
type input "[PERSON_NAME]"
click input "text"
type input "[PERSON_NAME]"
click input "text"
click input "Standardaero"
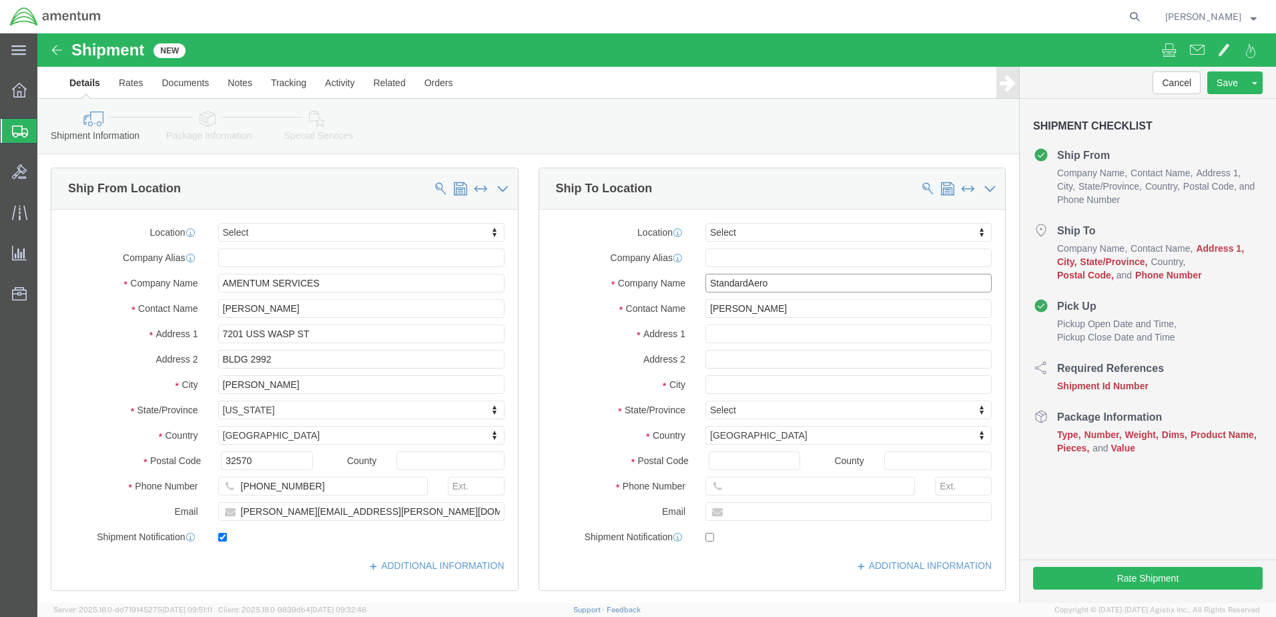
click input "StandardAero"
type input "StandardAero"
click input "text"
type input "800"
drag, startPoint x: 690, startPoint y: 302, endPoint x: 663, endPoint y: 302, distance: 27.4
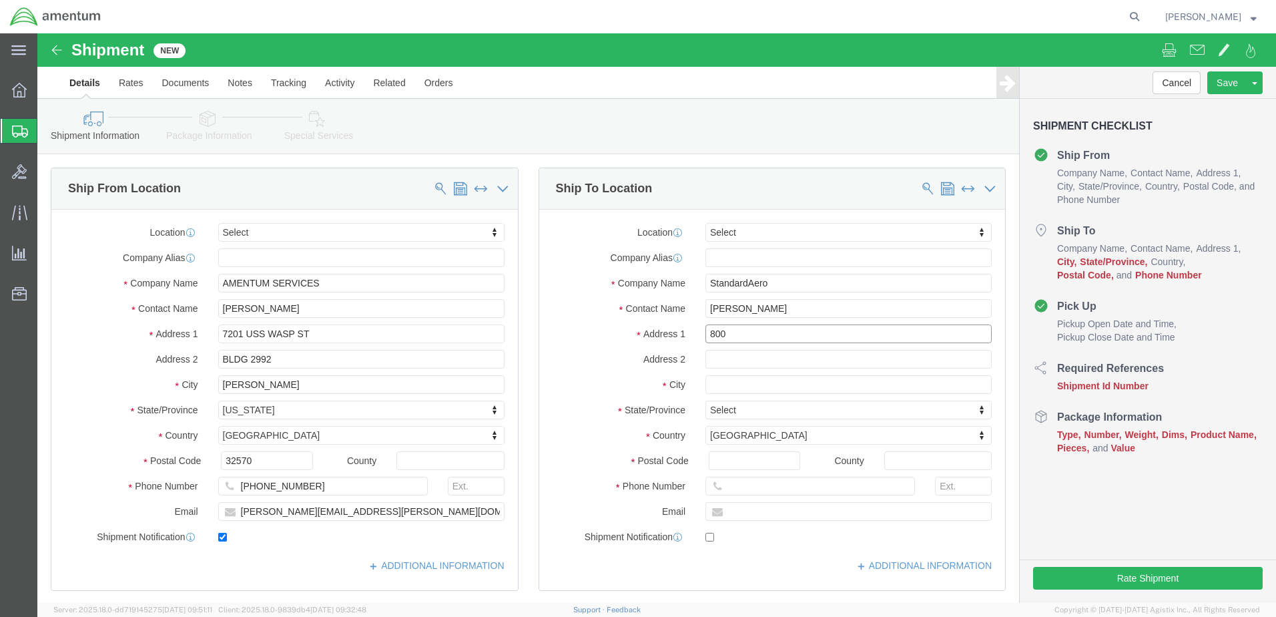
click input "800"
drag, startPoint x: 754, startPoint y: 278, endPoint x: 667, endPoint y: 279, distance: 86.7
click input "[PERSON_NAME]"
click input "StandardAero"
click input "text"
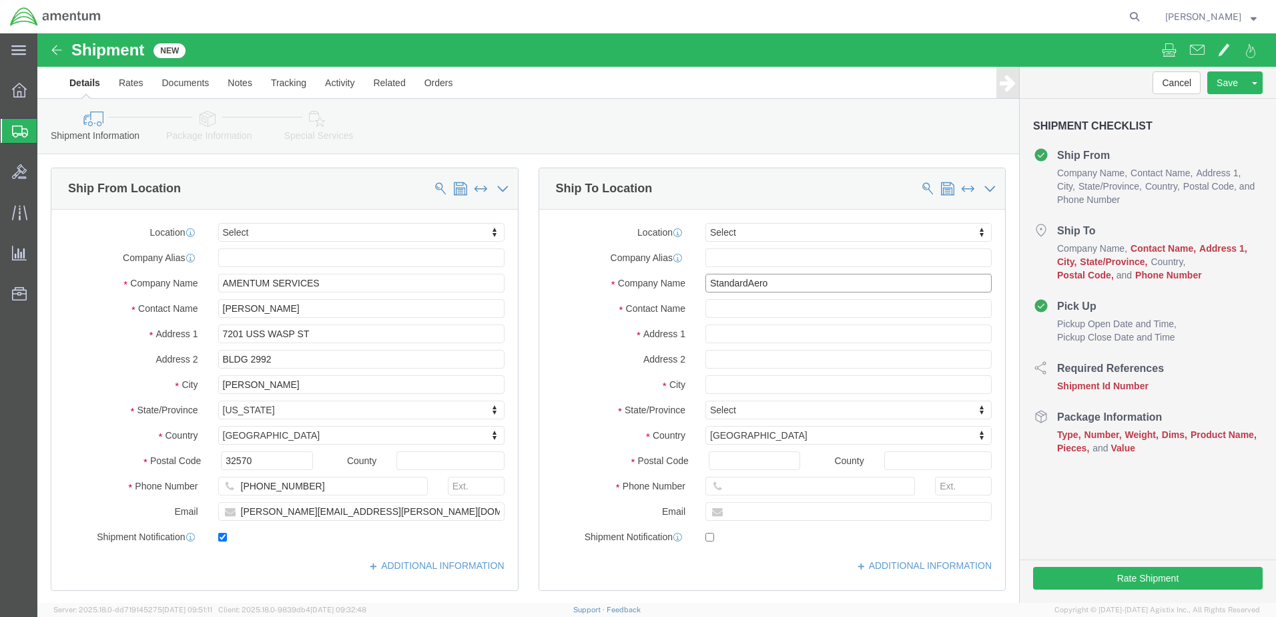
click input "StandardAero"
click input "text"
click input "StandardAero"
type input "StandardAero"
click input "text"
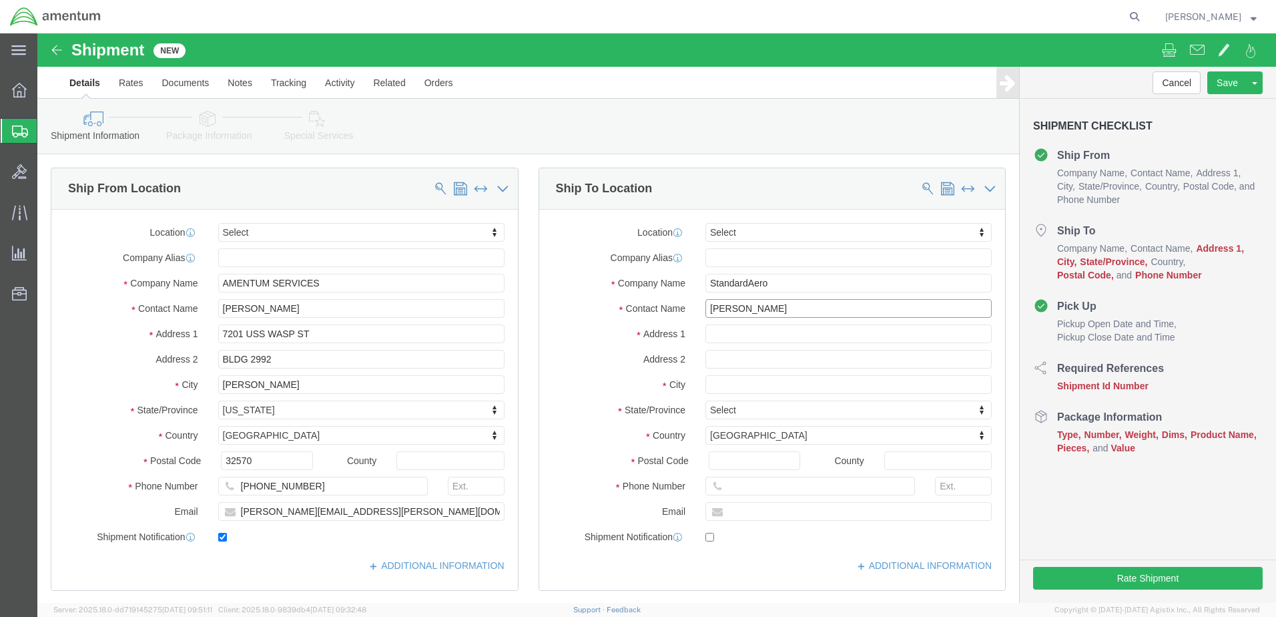
type input "[PERSON_NAME]"
click input "text"
type input "[STREET_ADDRESS]"
click input "text"
type input "Hanger 8"
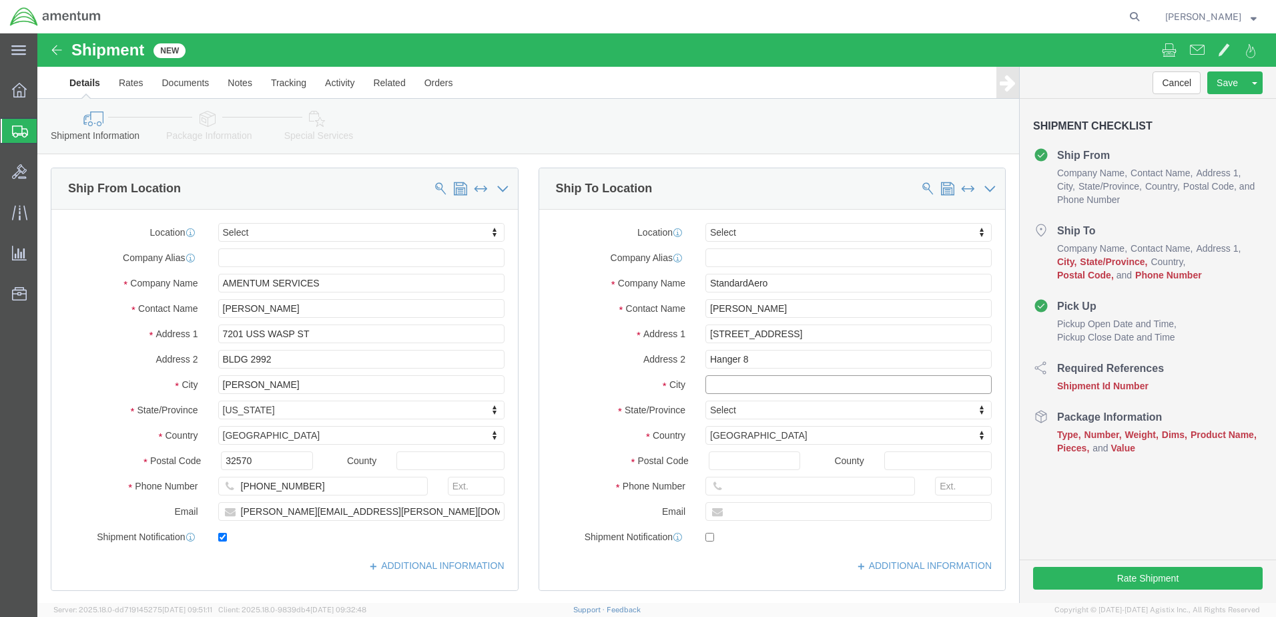
click input "text"
type input "[GEOGRAPHIC_DATA]"
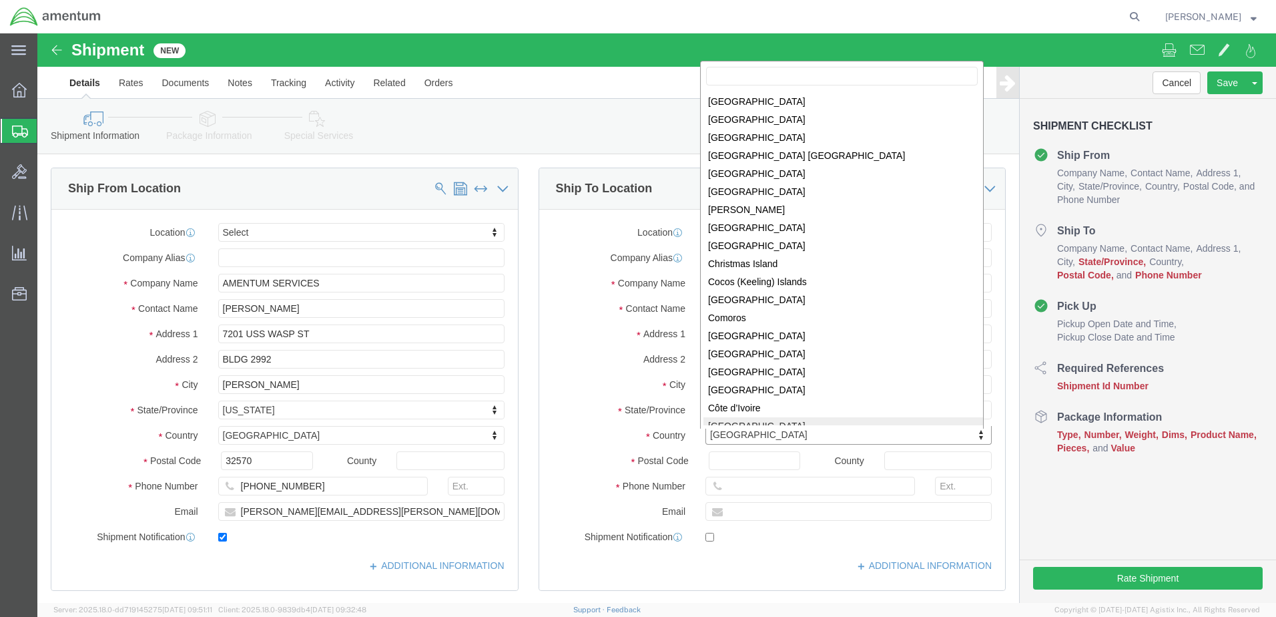
scroll to position [653, 0]
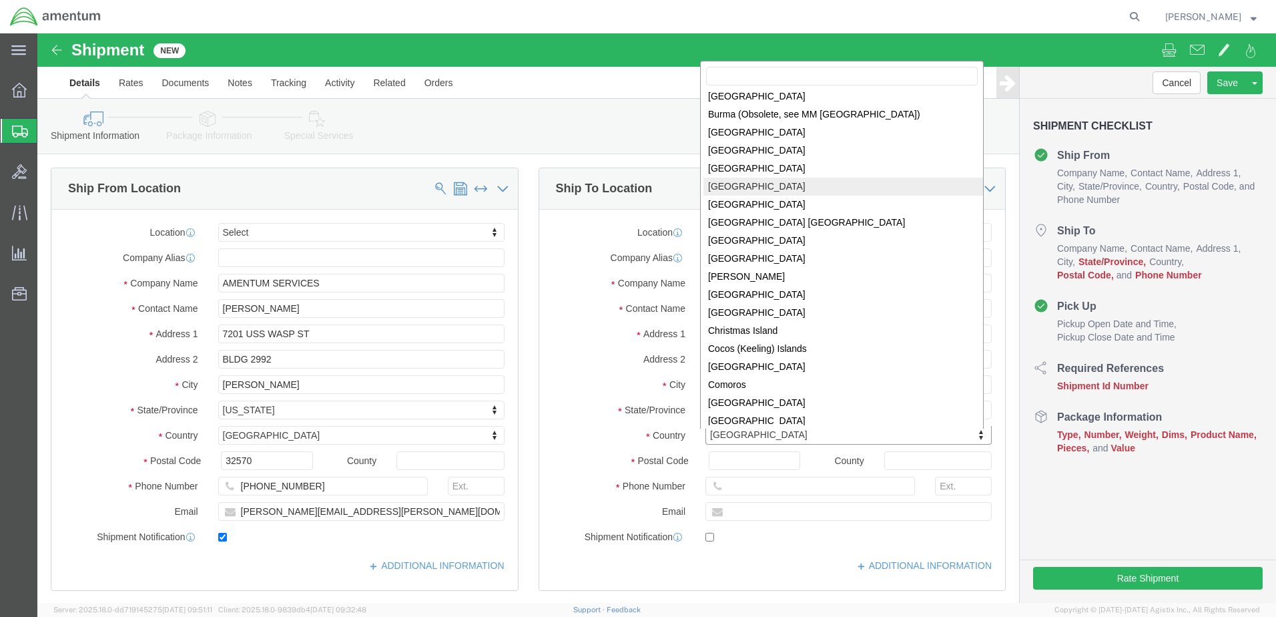
select select "CA"
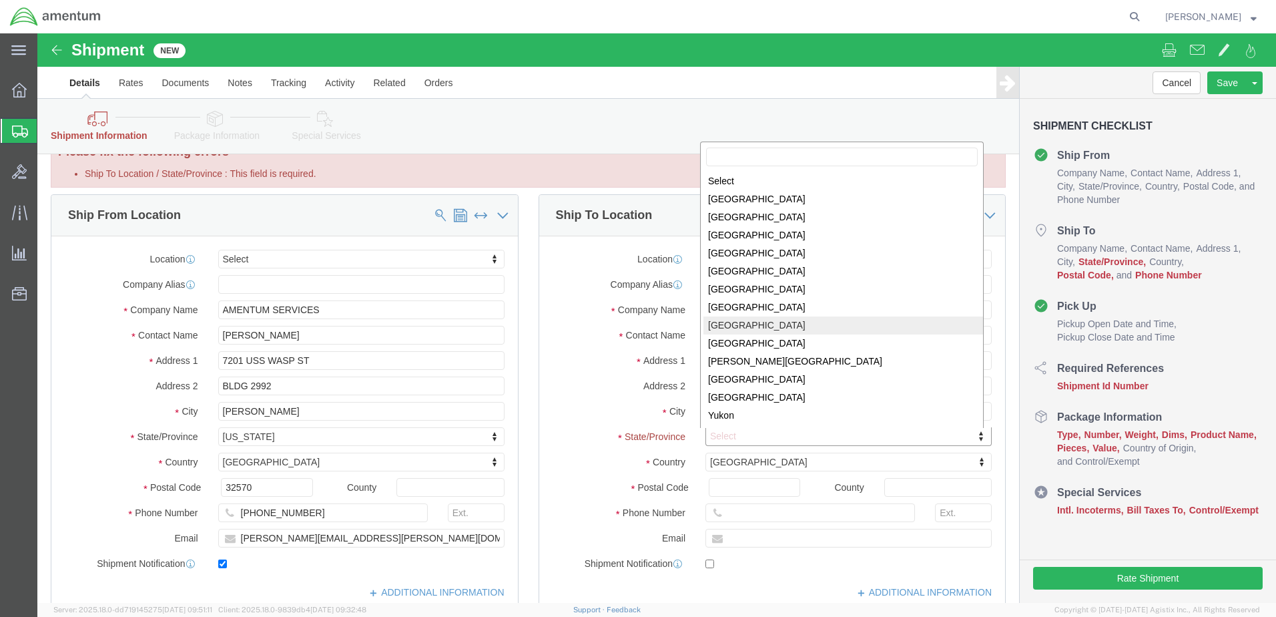
scroll to position [0, 0]
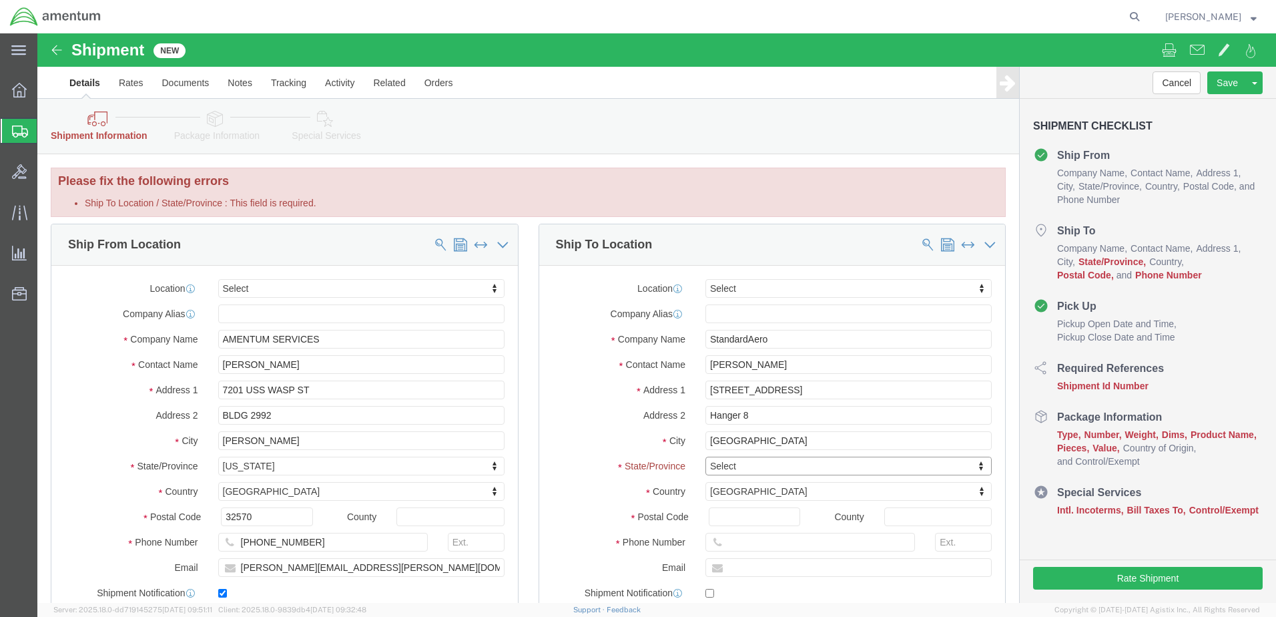
click label "State/Province"
click input "[GEOGRAPHIC_DATA]"
type input "[GEOGRAPHIC_DATA] 2A0"
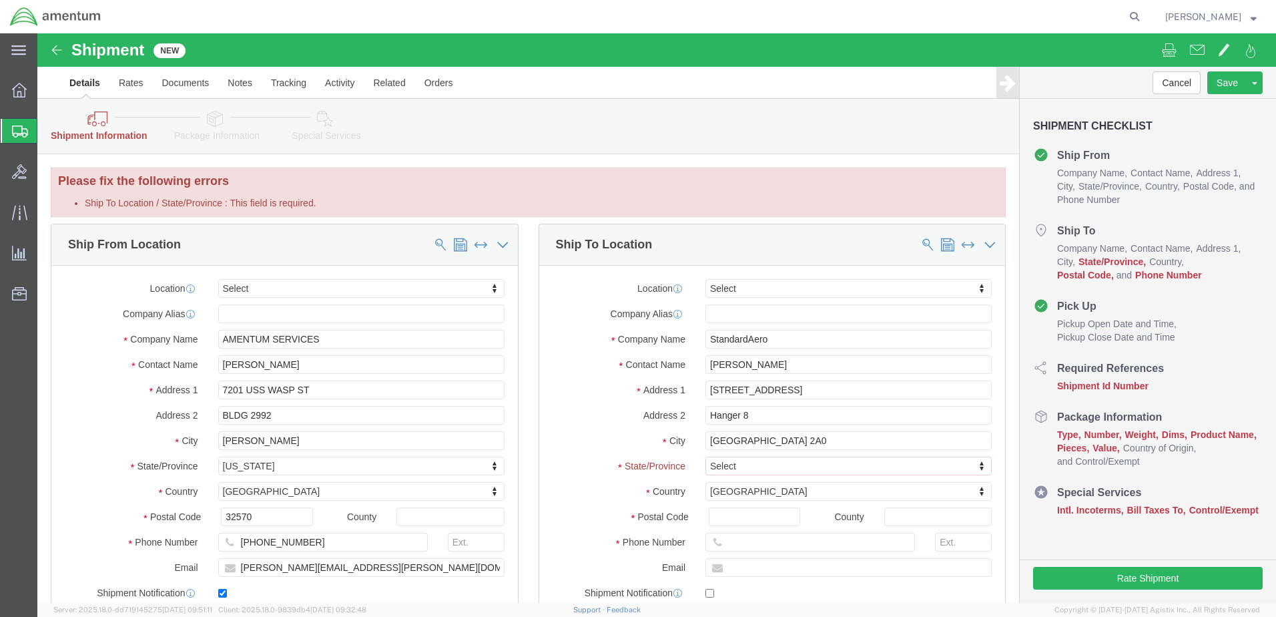
click label "Address 2"
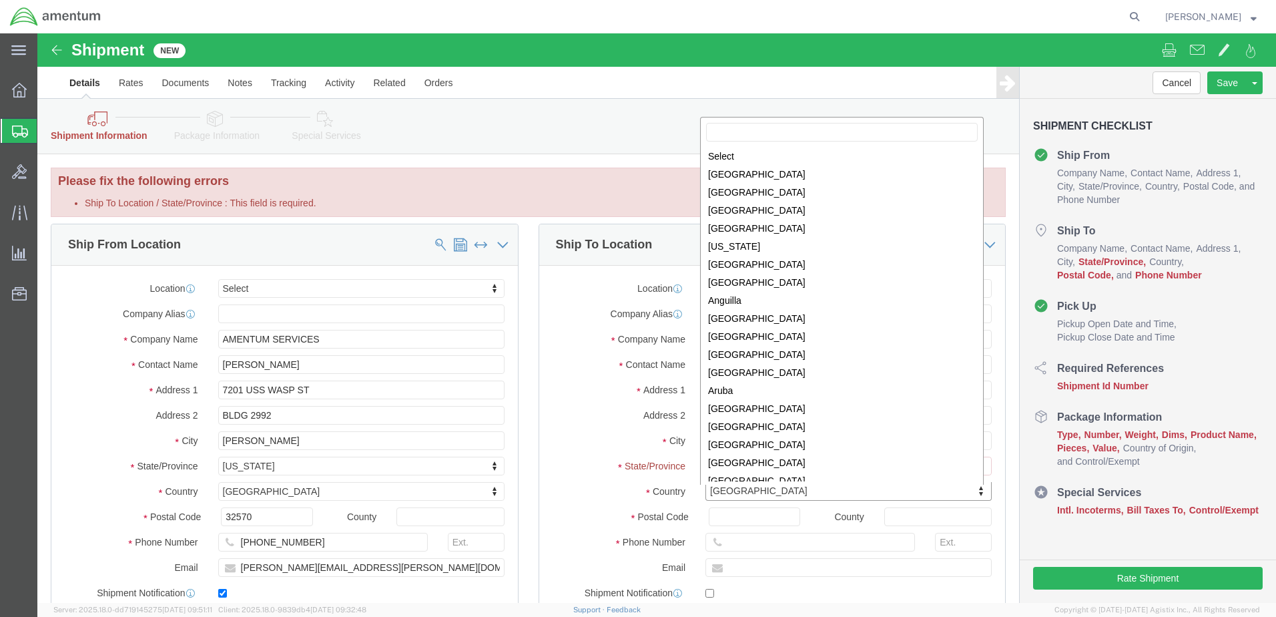
scroll to position [416, 0]
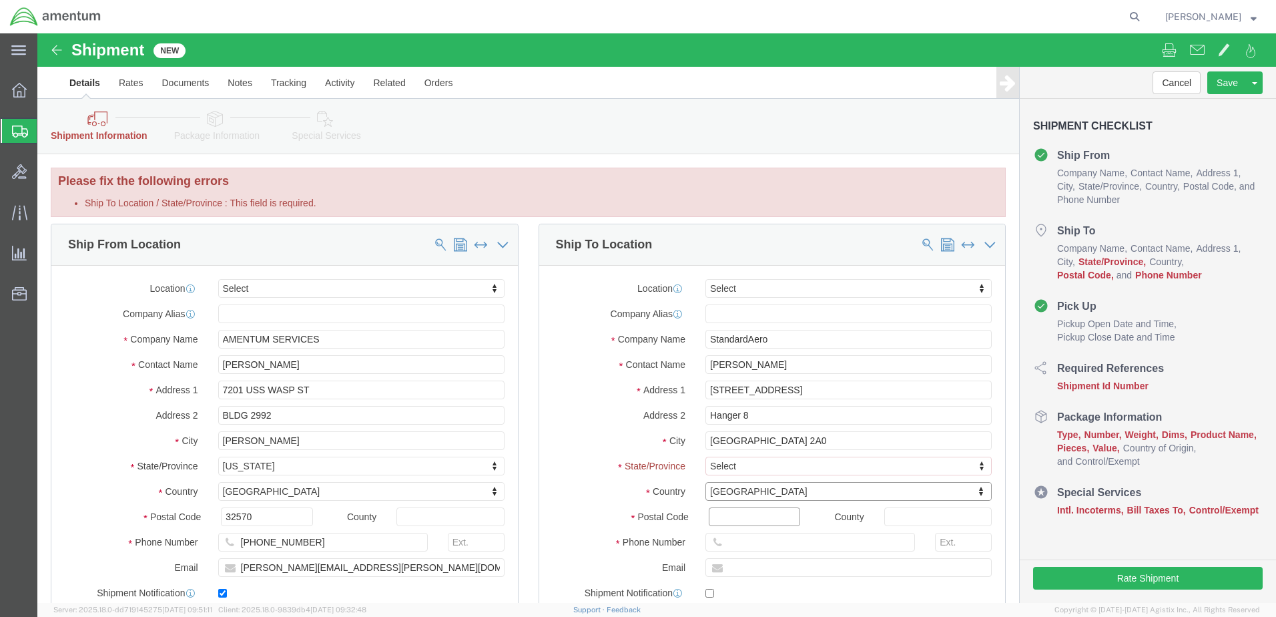
click input "Postal Code"
paste input "C0B 2A0"
type input "C0B 2A0"
click label "Country"
drag, startPoint x: 730, startPoint y: 406, endPoint x: 782, endPoint y: 407, distance: 52.0
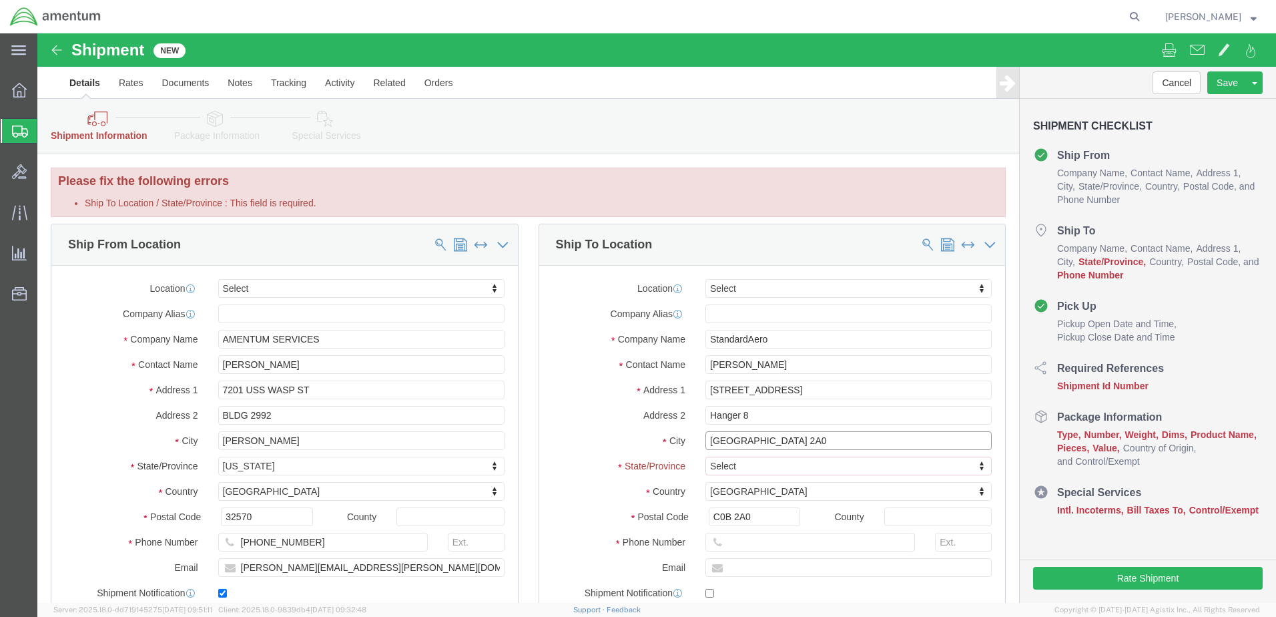
click input "[GEOGRAPHIC_DATA] 2A0"
type input "[GEOGRAPHIC_DATA] ,"
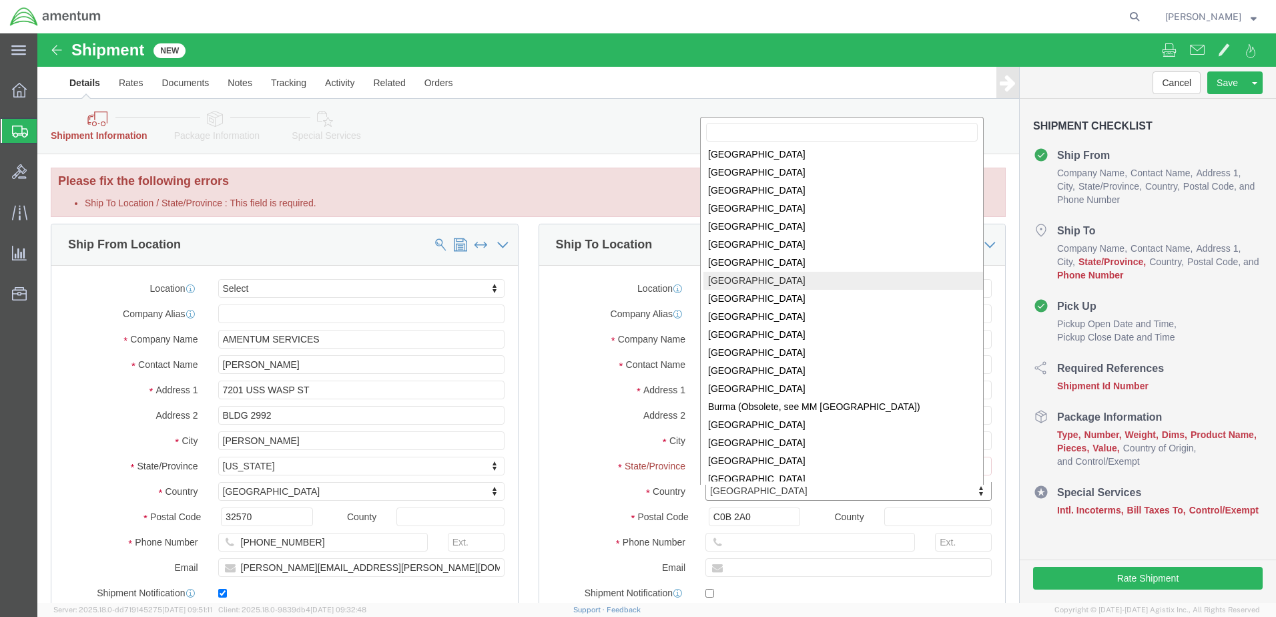
scroll to position [414, 0]
click input "text"
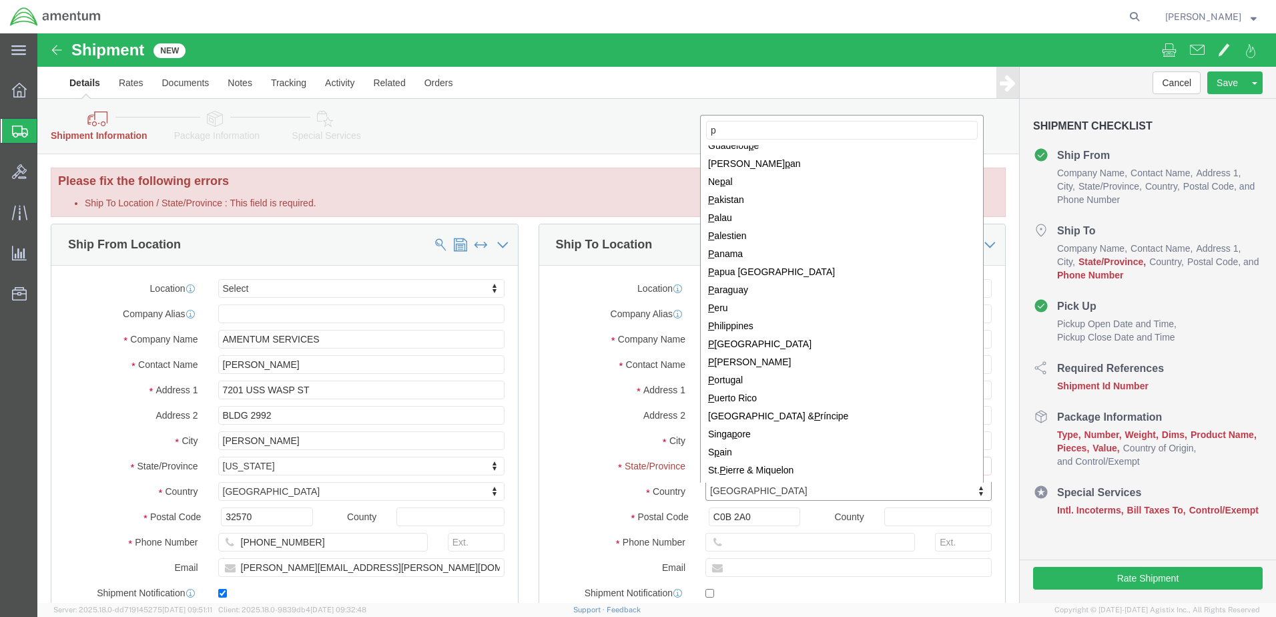
scroll to position [0, 0]
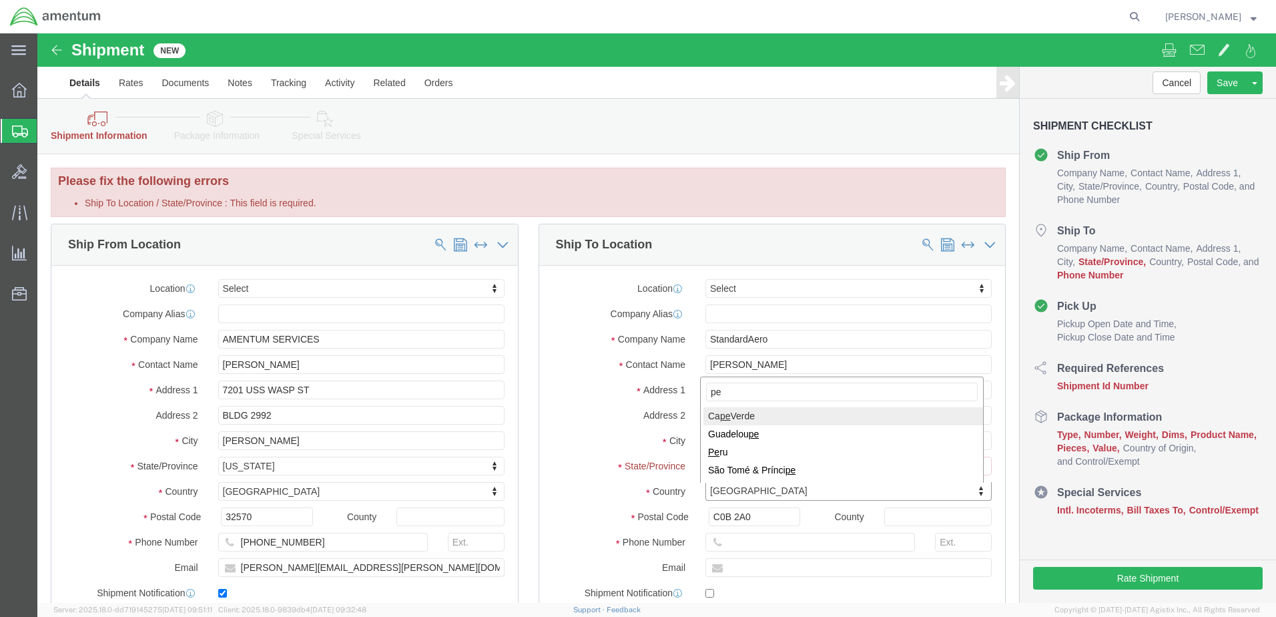
type input "p"
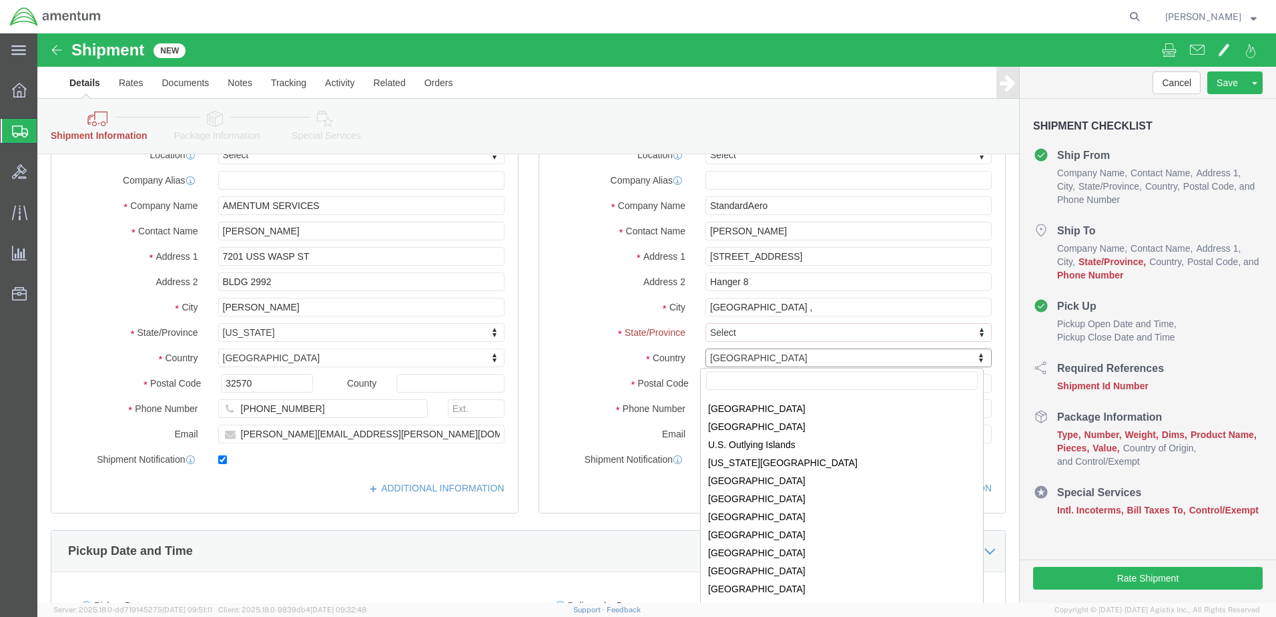
scroll to position [4260, 0]
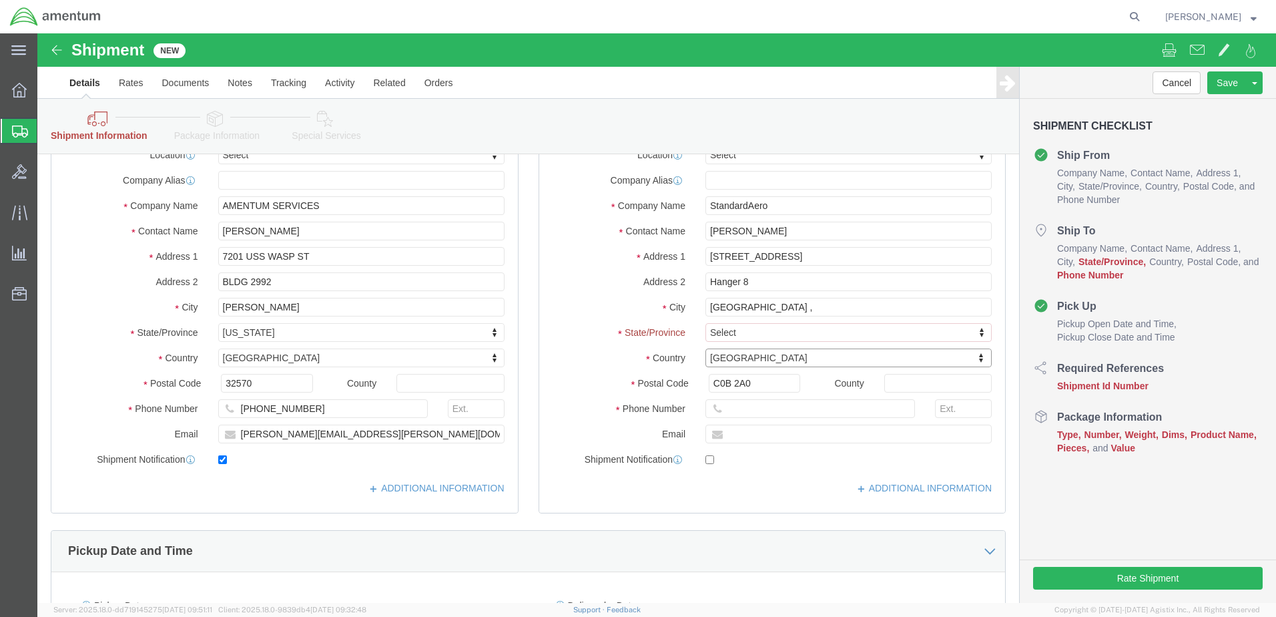
click label "Country"
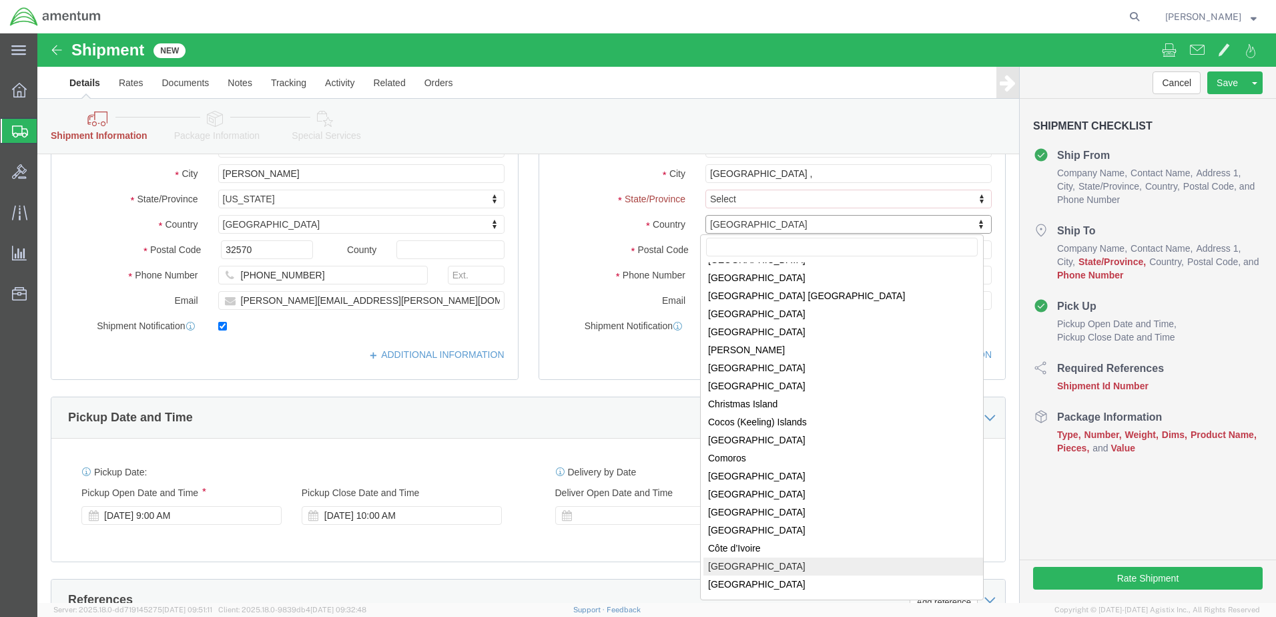
scroll to position [717, 0]
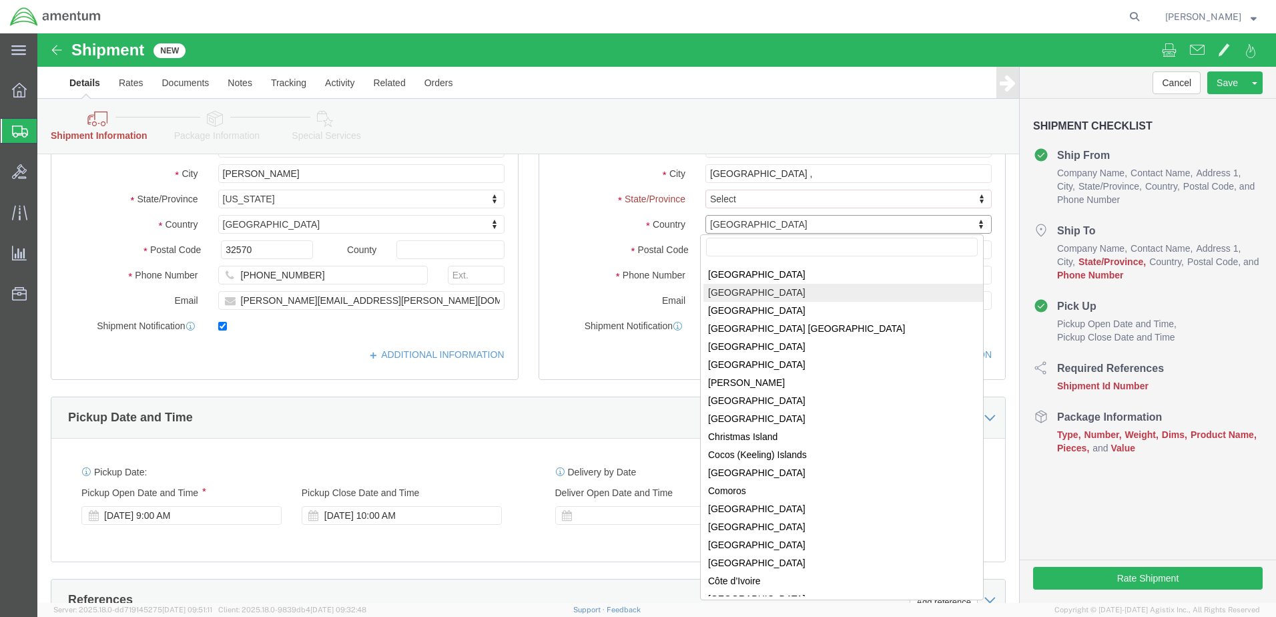
select select "CA"
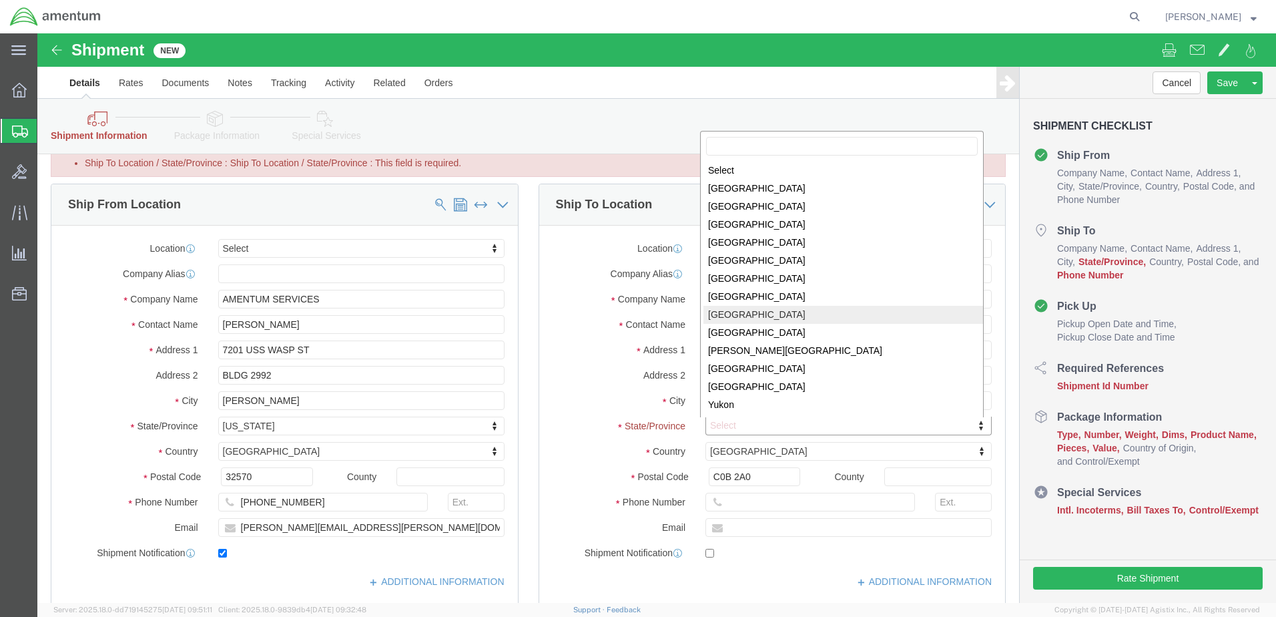
scroll to position [0, 0]
